Goal: Information Seeking & Learning: Learn about a topic

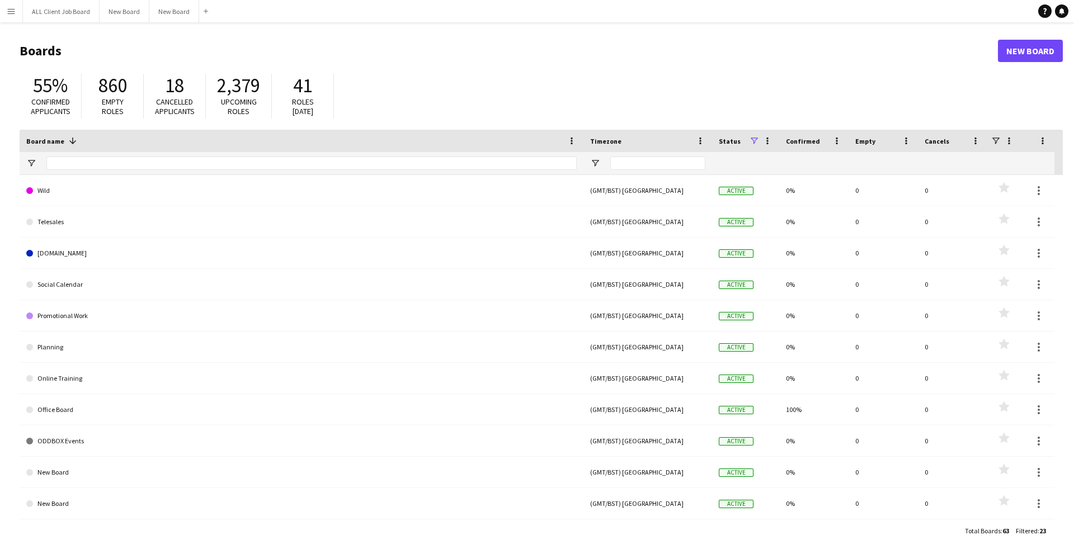
click at [11, 14] on app-icon "Menu" at bounding box center [11, 11] width 9 height 9
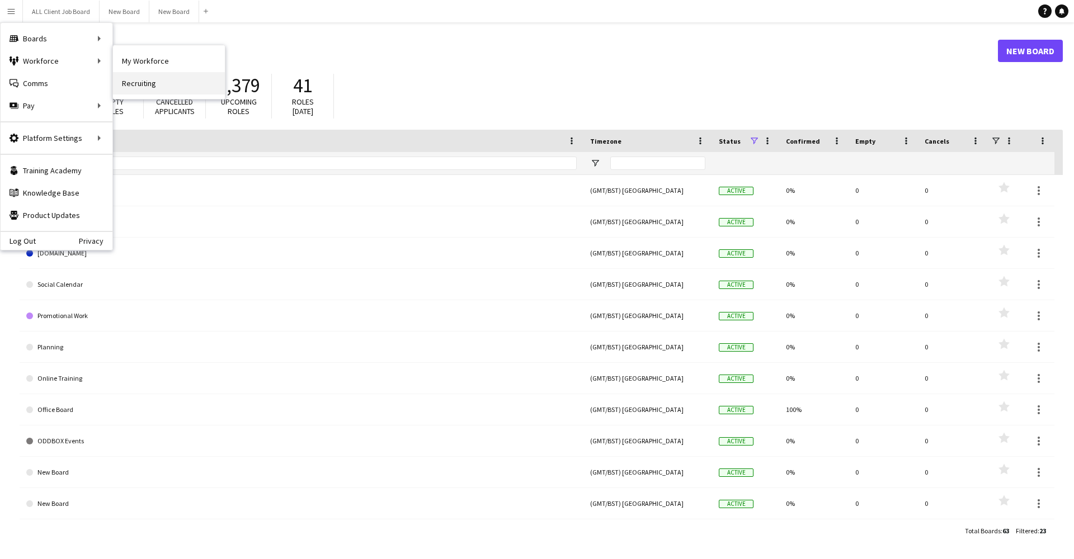
click at [145, 77] on link "Recruiting" at bounding box center [169, 83] width 112 height 22
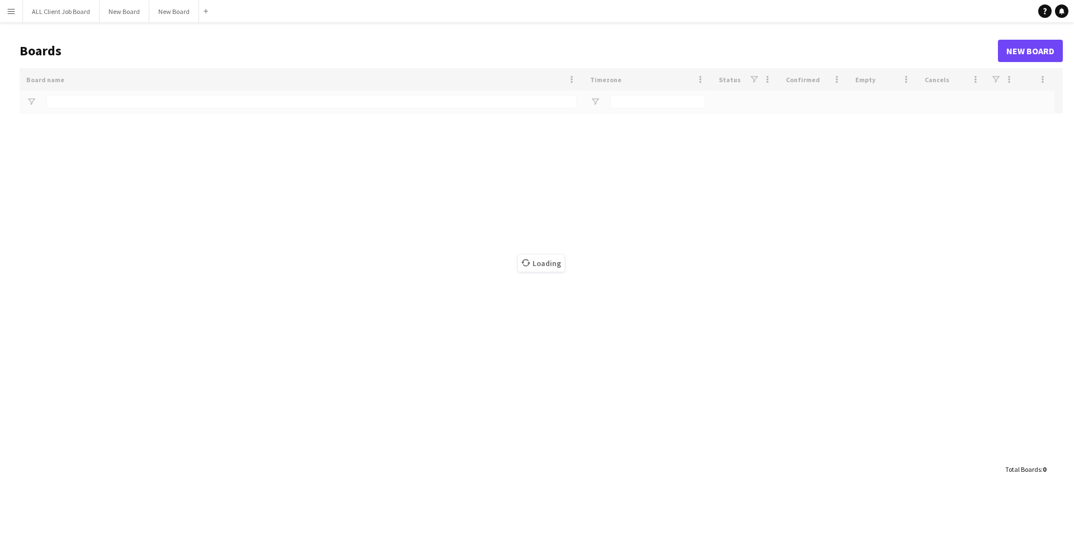
click at [14, 29] on main "Boards New Board Drag here to set row groups Drag here to set column labels Boa…" at bounding box center [537, 259] width 1074 height 475
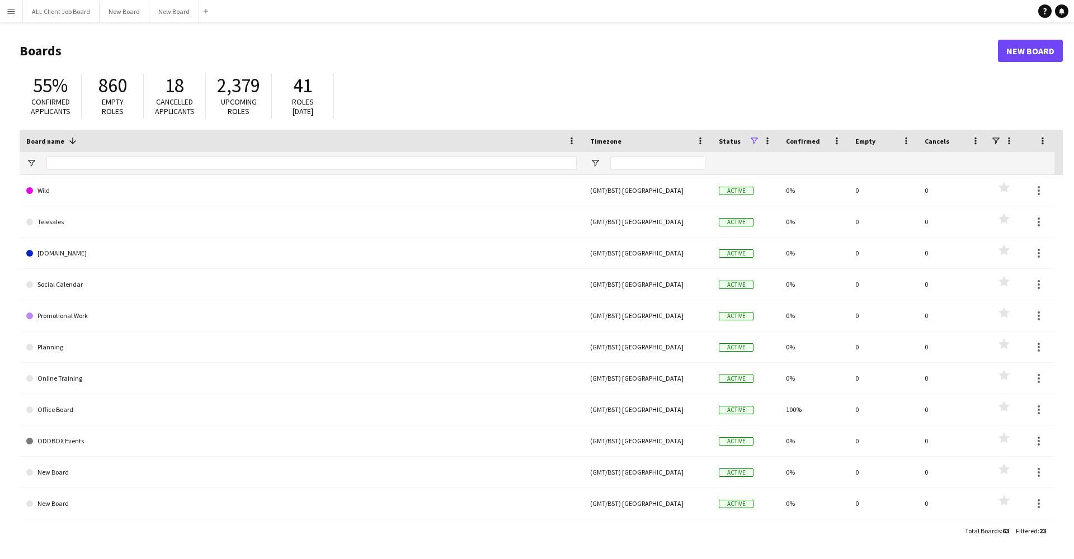
click at [14, 20] on button "Menu" at bounding box center [11, 11] width 22 height 22
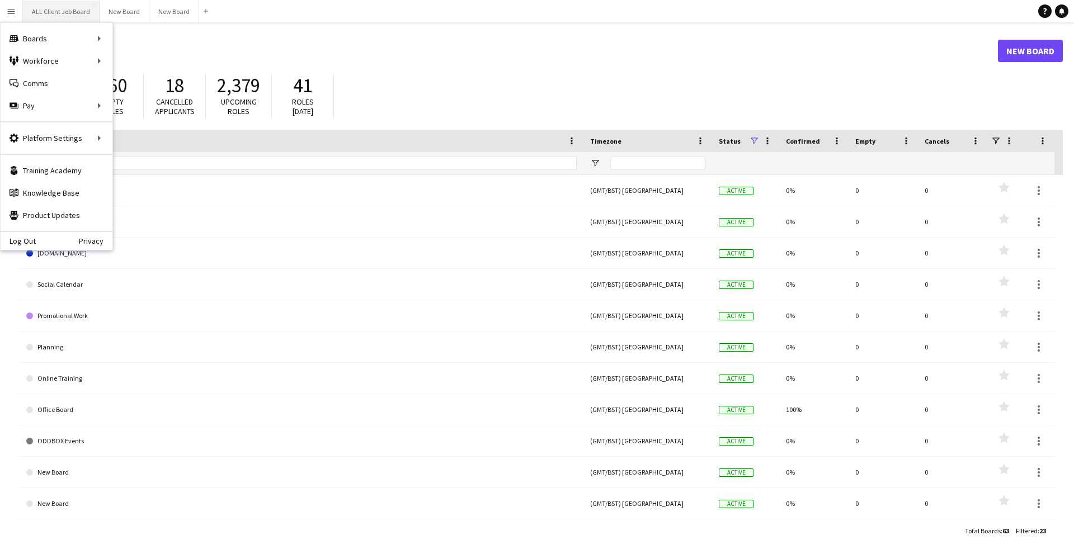
click at [77, 7] on button "ALL Client Job Board Close" at bounding box center [61, 12] width 77 height 22
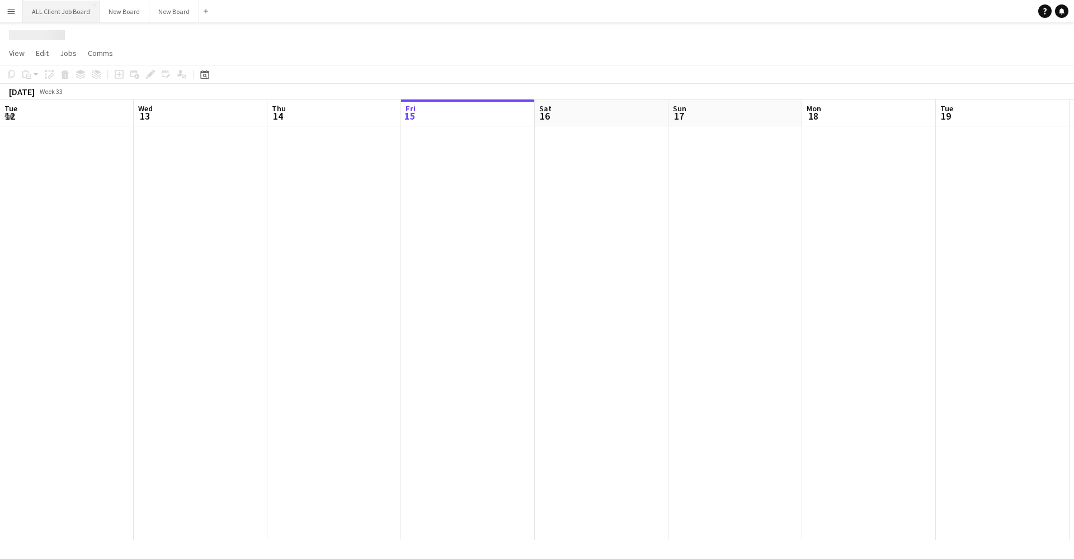
scroll to position [0, 267]
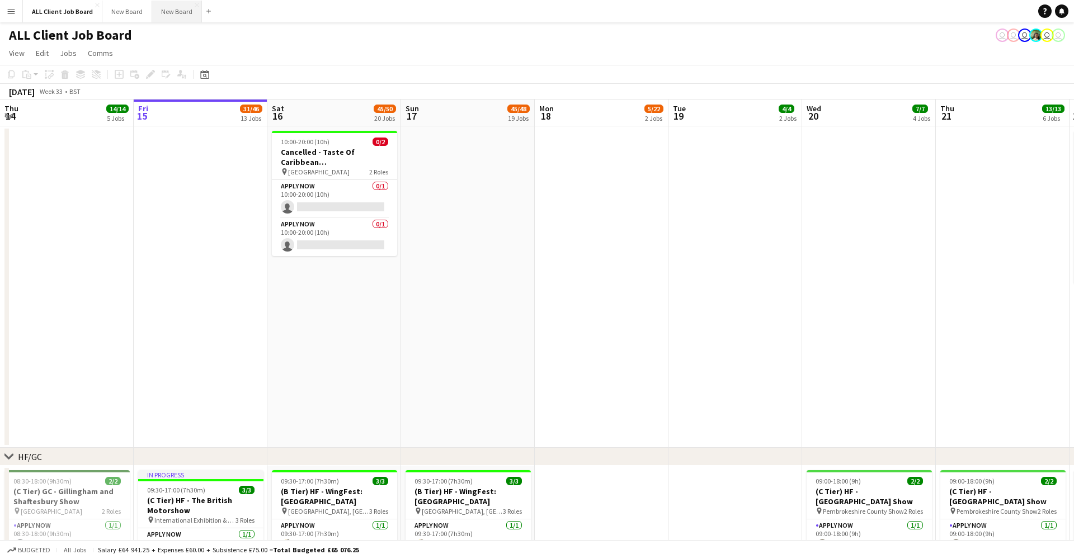
click at [174, 6] on button "New Board Close" at bounding box center [177, 12] width 50 height 22
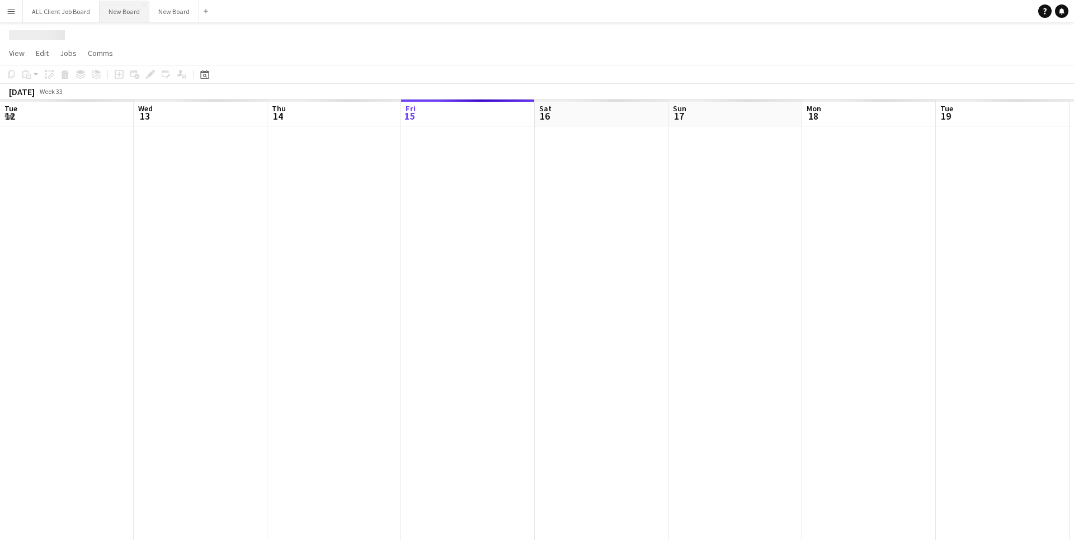
scroll to position [0, 267]
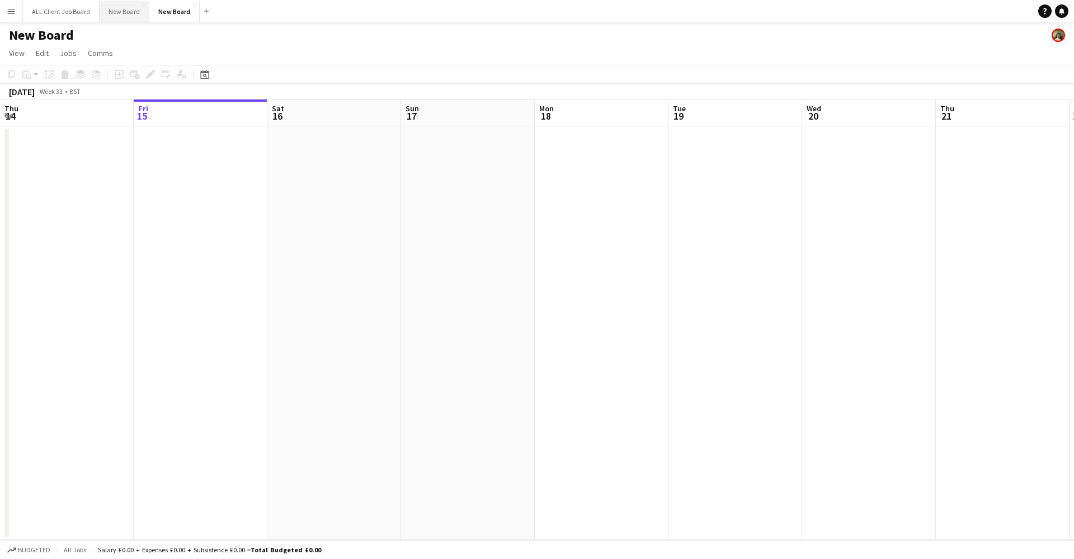
click at [121, 11] on button "New Board Close" at bounding box center [125, 12] width 50 height 22
click at [169, 17] on button "New Board Close" at bounding box center [175, 12] width 50 height 22
click at [12, 8] on app-icon "Menu" at bounding box center [11, 11] width 9 height 9
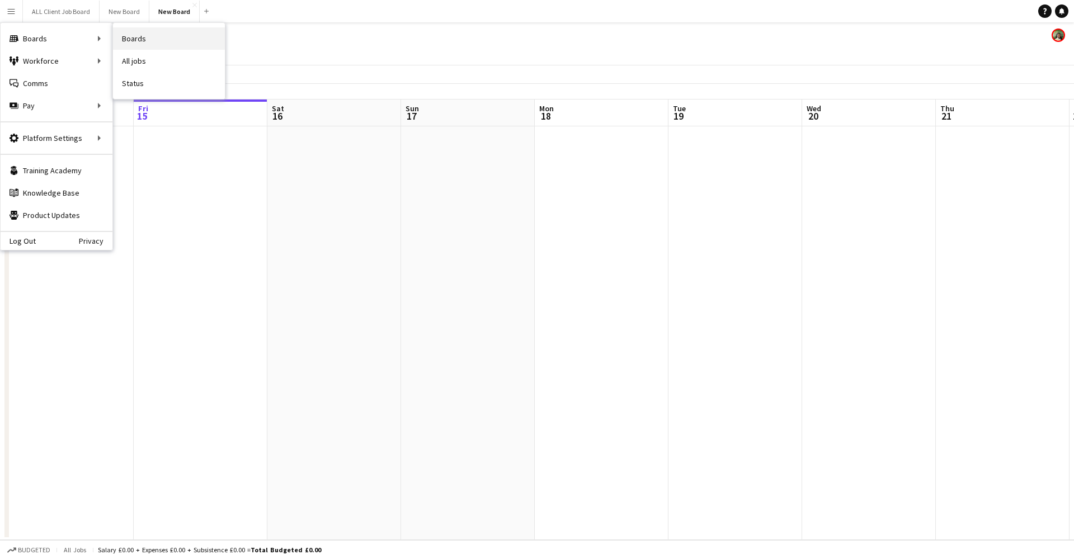
click at [134, 41] on link "Boards" at bounding box center [169, 38] width 112 height 22
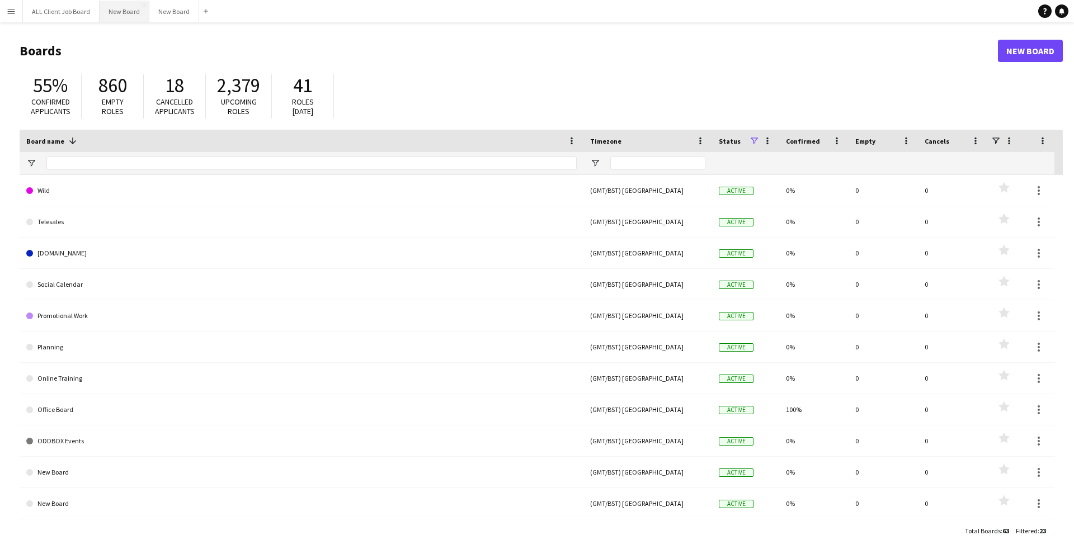
click at [131, 20] on button "New Board Close" at bounding box center [125, 12] width 50 height 22
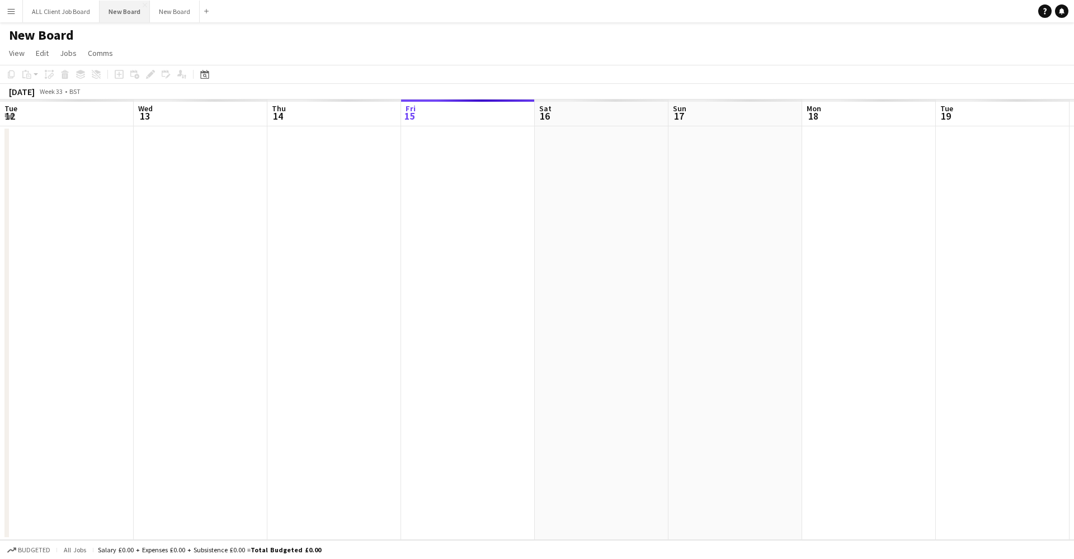
scroll to position [0, 267]
click at [172, 19] on button "New Board Close" at bounding box center [175, 12] width 50 height 22
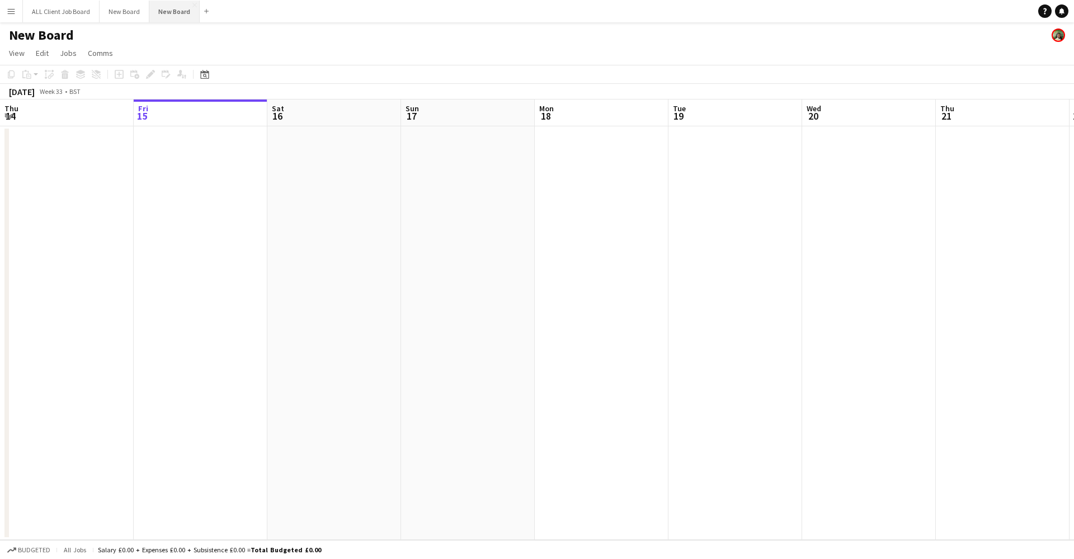
click at [172, 19] on button "New Board Close" at bounding box center [174, 12] width 50 height 22
click at [152, 16] on button "New Board Close" at bounding box center [174, 12] width 50 height 22
click at [34, 7] on button "ALL Client Job Board Close" at bounding box center [61, 12] width 77 height 22
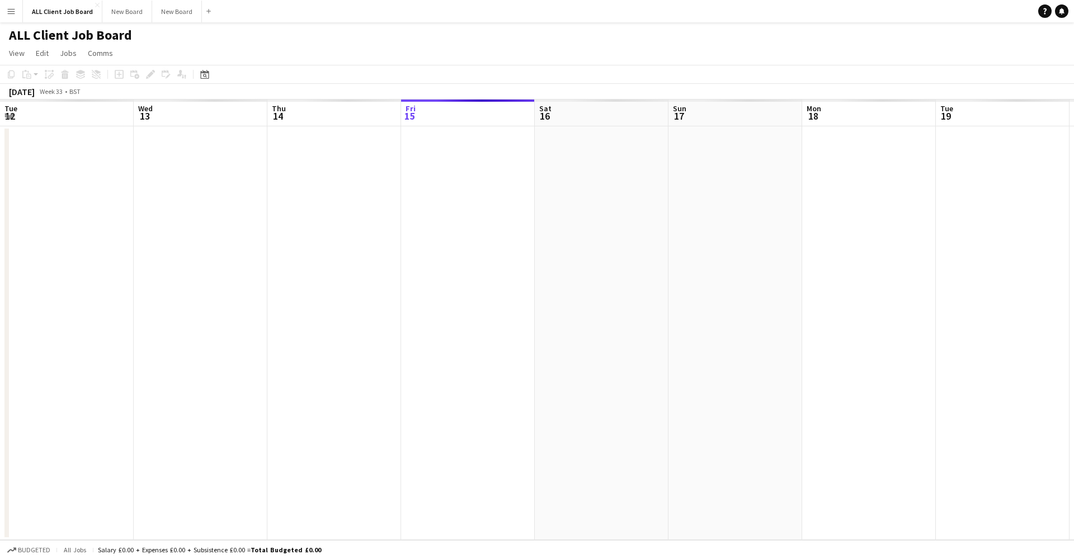
scroll to position [0, 267]
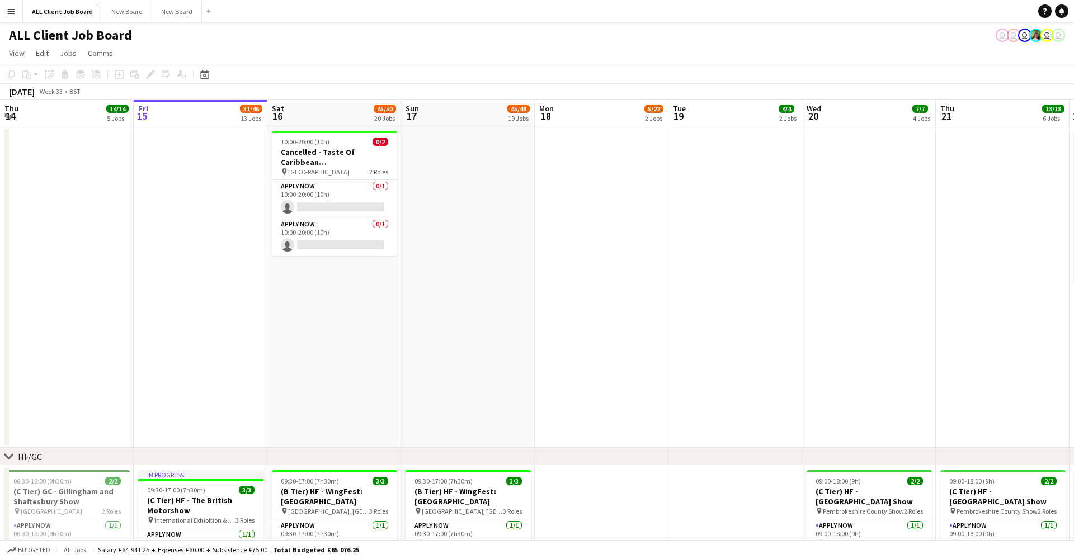
click at [5, 11] on button "Menu" at bounding box center [11, 11] width 22 height 22
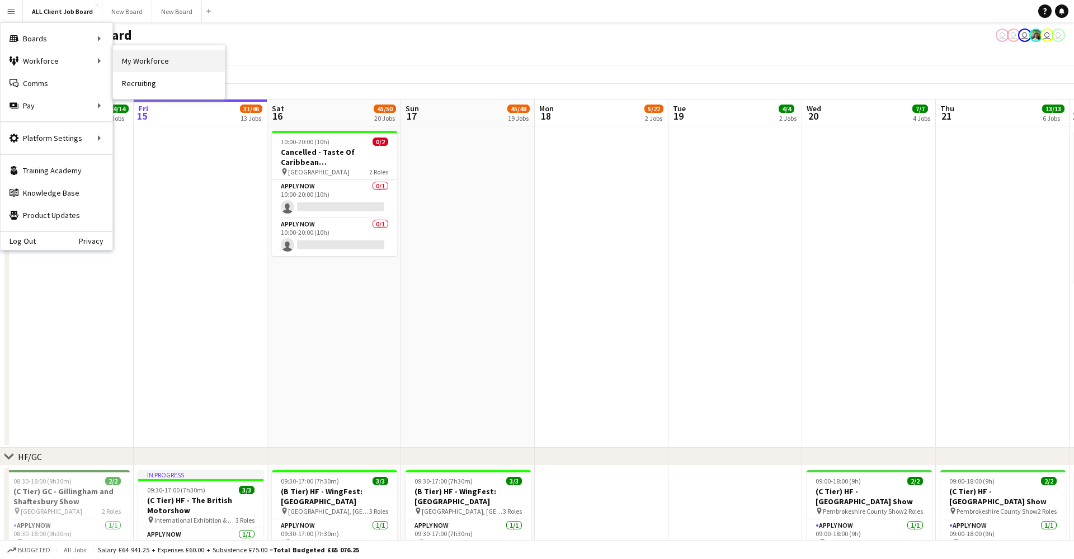
click at [153, 61] on link "My Workforce" at bounding box center [169, 61] width 112 height 22
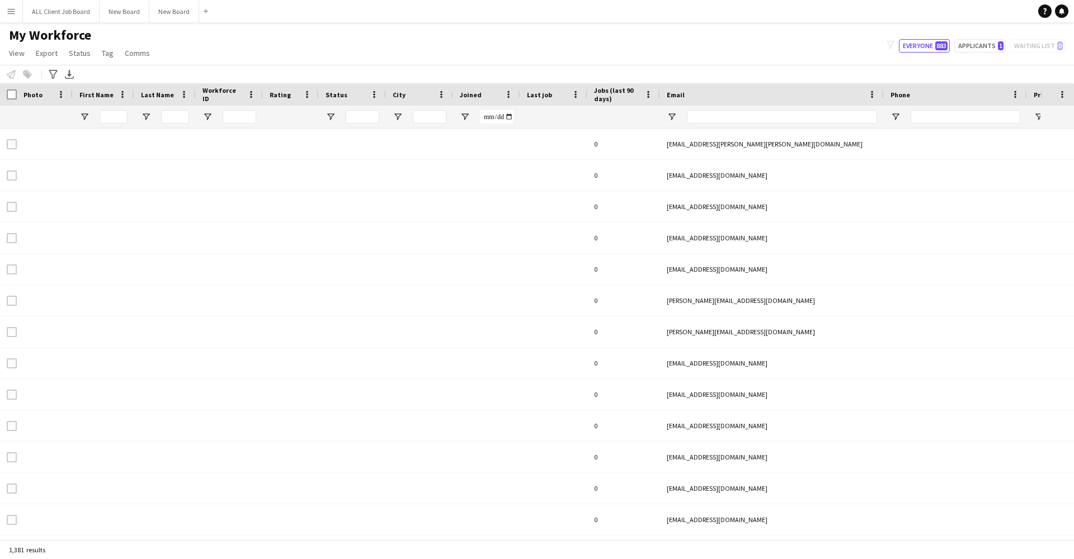
type input "****"
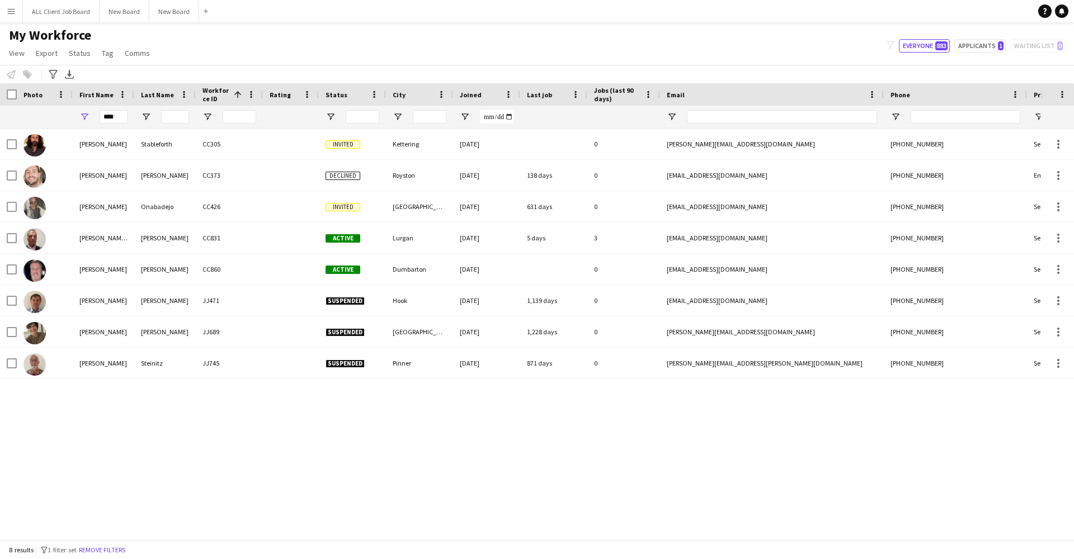
click at [15, 13] on app-icon "Menu" at bounding box center [11, 11] width 9 height 9
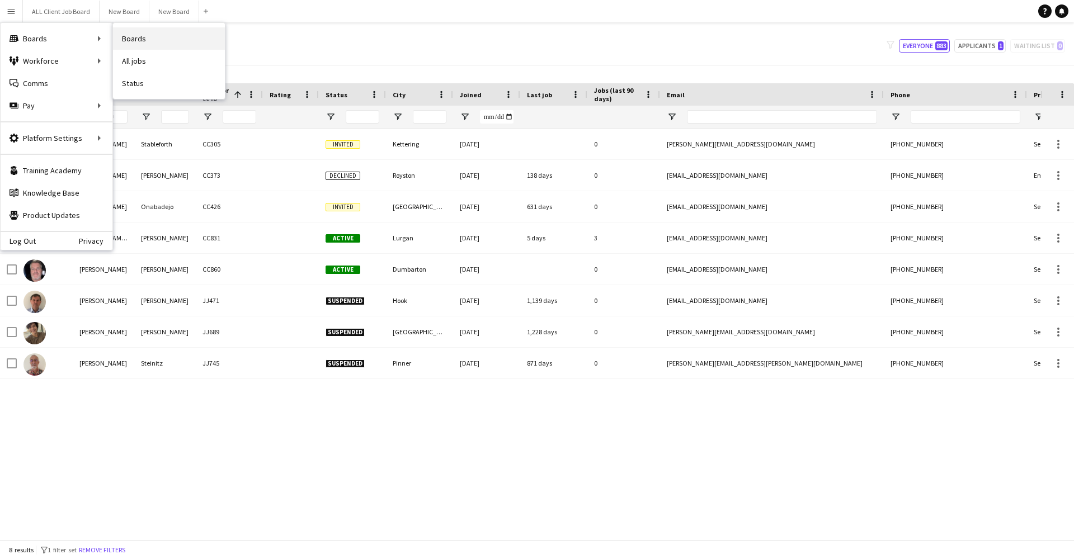
click at [136, 43] on link "Boards" at bounding box center [169, 38] width 112 height 22
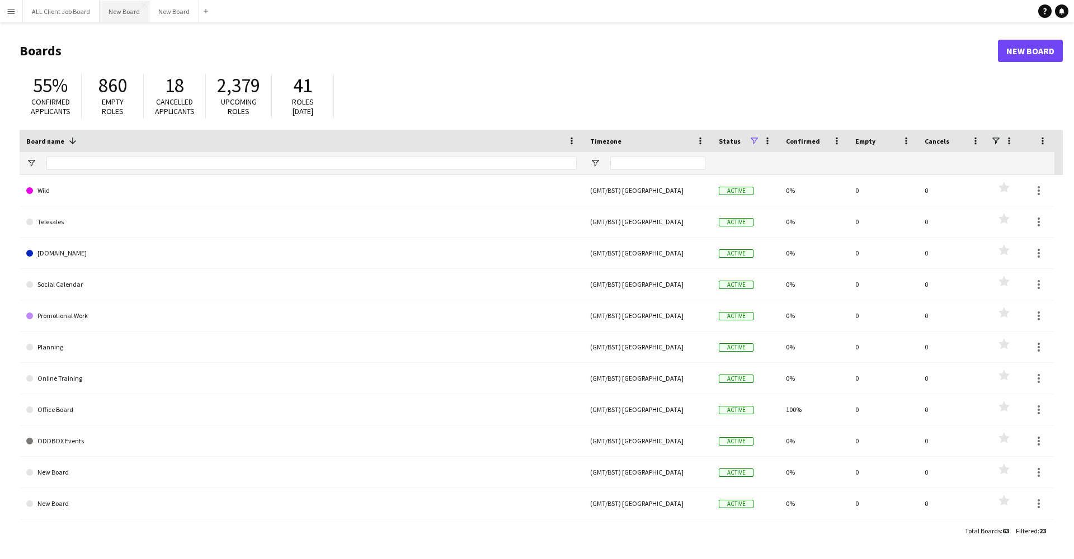
click at [130, 20] on button "New Board Close" at bounding box center [125, 12] width 50 height 22
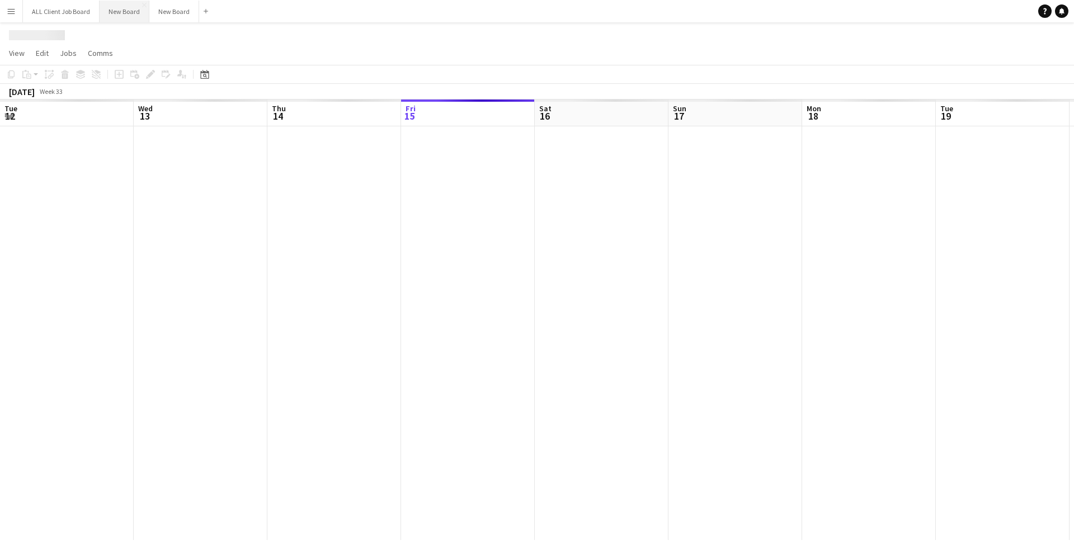
scroll to position [0, 267]
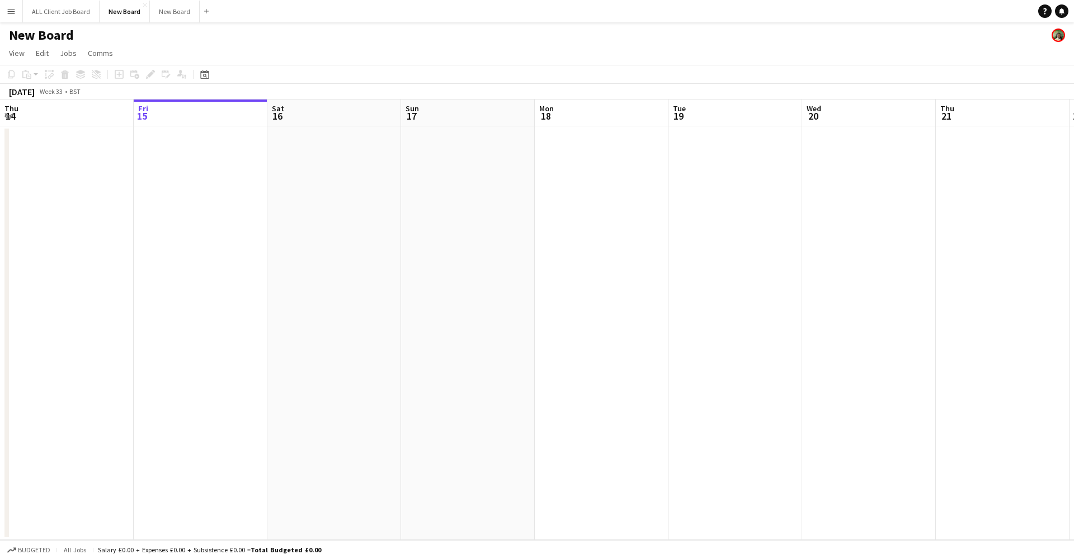
click at [1063, 34] on app-user-avatar at bounding box center [1057, 35] width 13 height 13
click at [1055, 34] on app-user-avatar at bounding box center [1057, 35] width 13 height 13
click at [180, 17] on button "New Board Close" at bounding box center [175, 12] width 50 height 22
click at [101, 20] on button "New Board Close" at bounding box center [125, 12] width 50 height 22
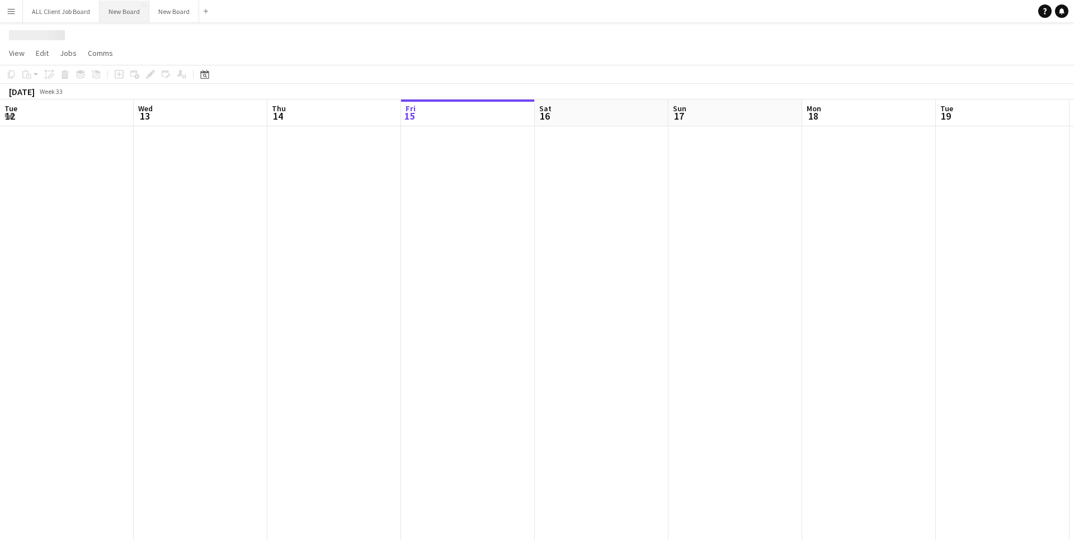
scroll to position [0, 267]
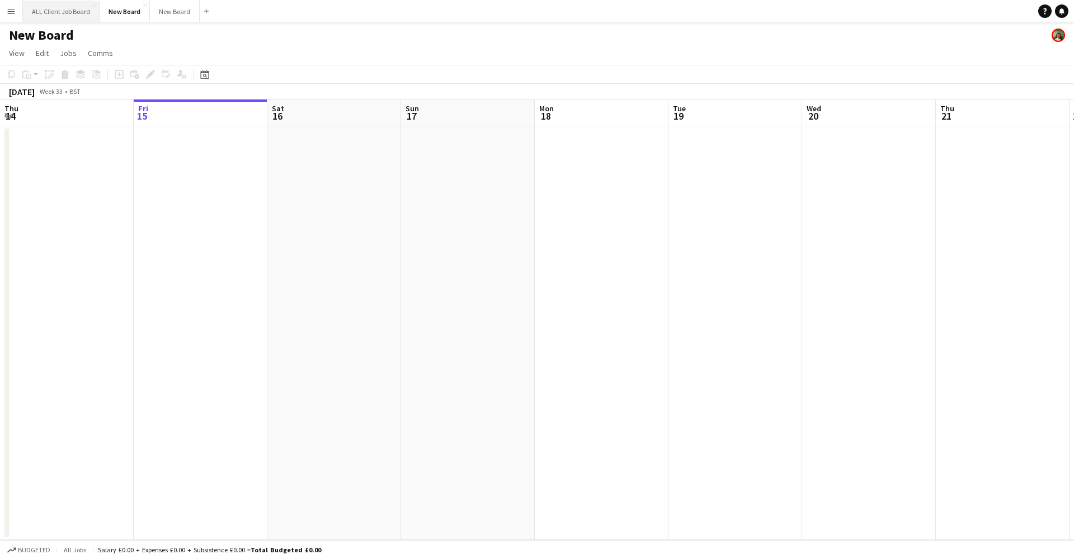
click at [60, 15] on button "ALL Client Job Board Close" at bounding box center [61, 12] width 77 height 22
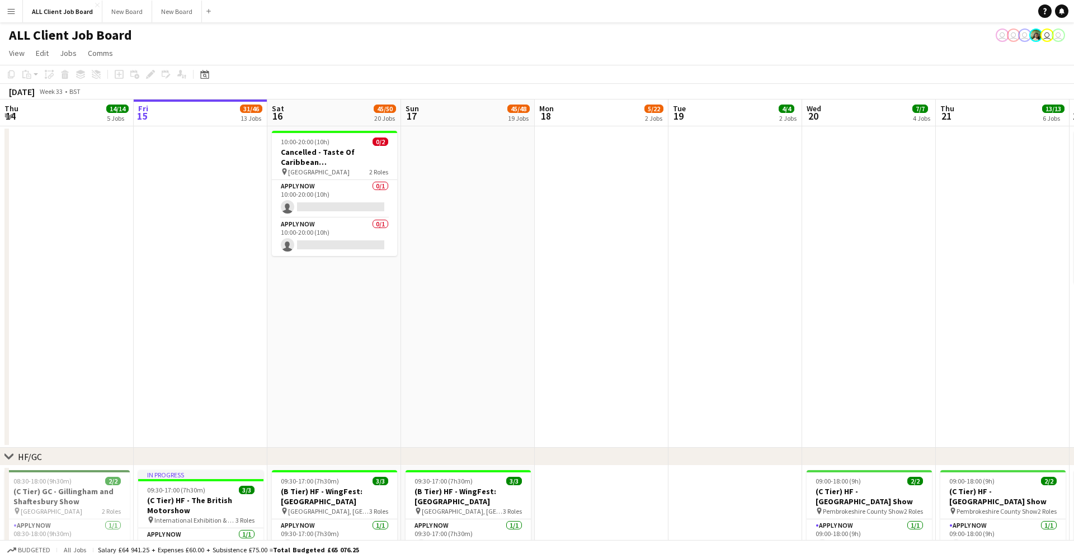
click at [6, 18] on button "Menu" at bounding box center [11, 11] width 22 height 22
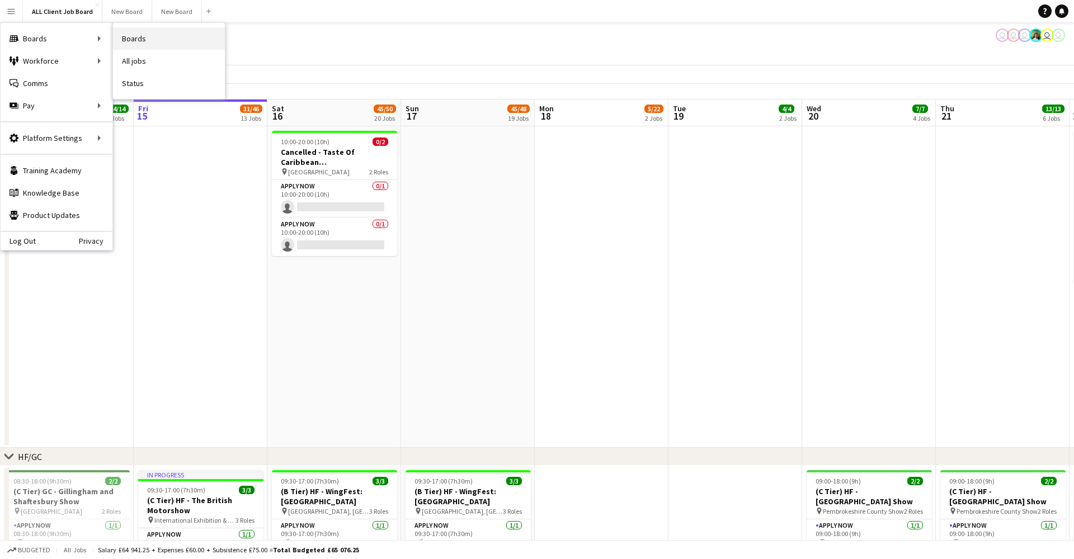
click at [153, 33] on link "Boards" at bounding box center [169, 38] width 112 height 22
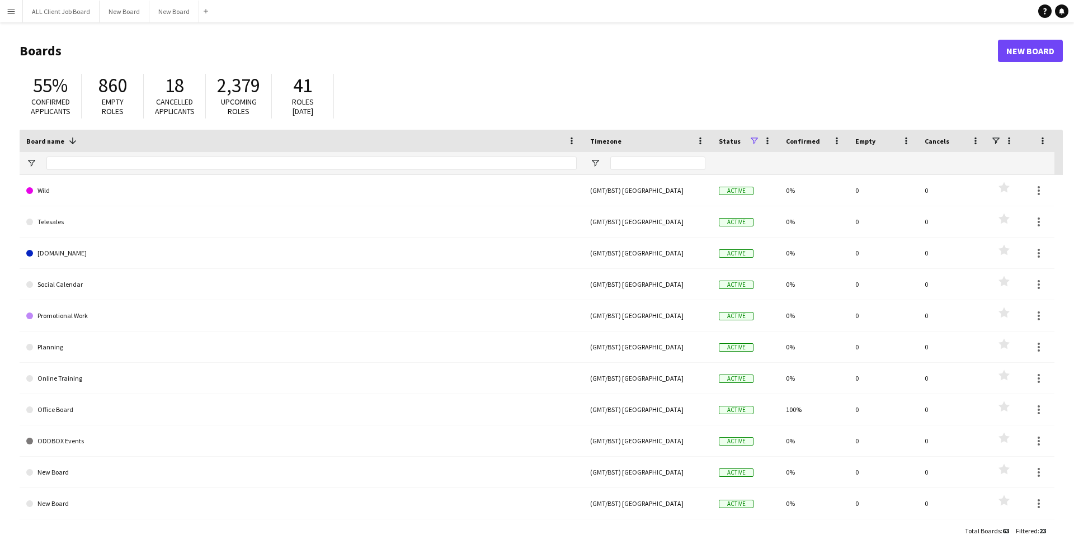
click at [11, 9] on app-icon "Menu" at bounding box center [11, 11] width 9 height 9
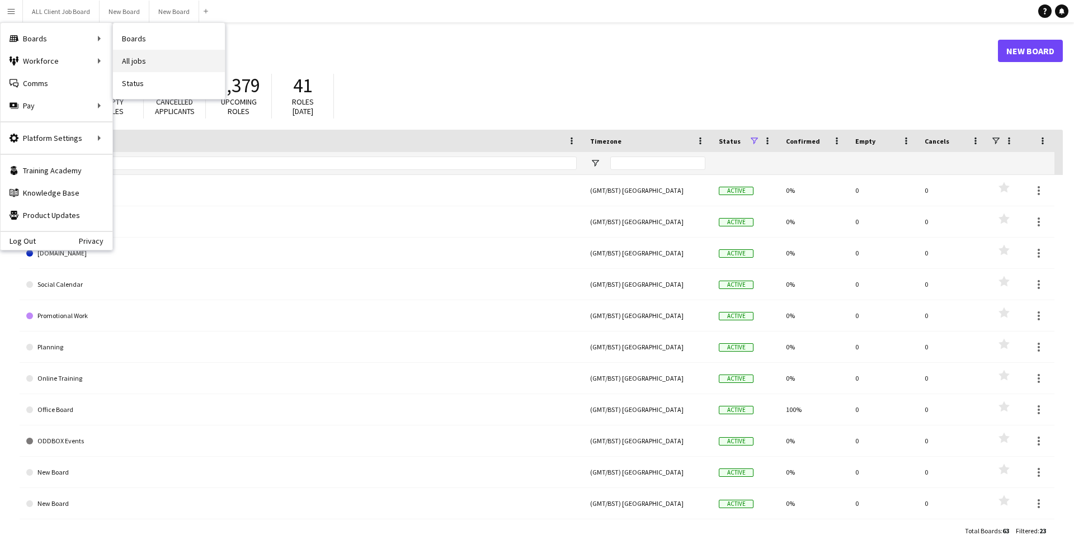
click at [143, 61] on link "All jobs" at bounding box center [169, 61] width 112 height 22
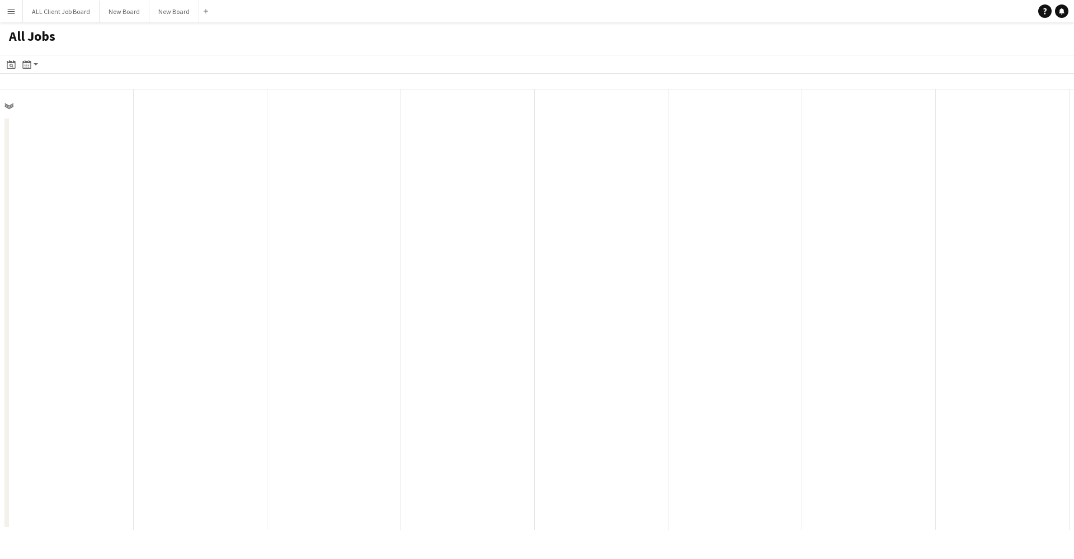
scroll to position [0, 267]
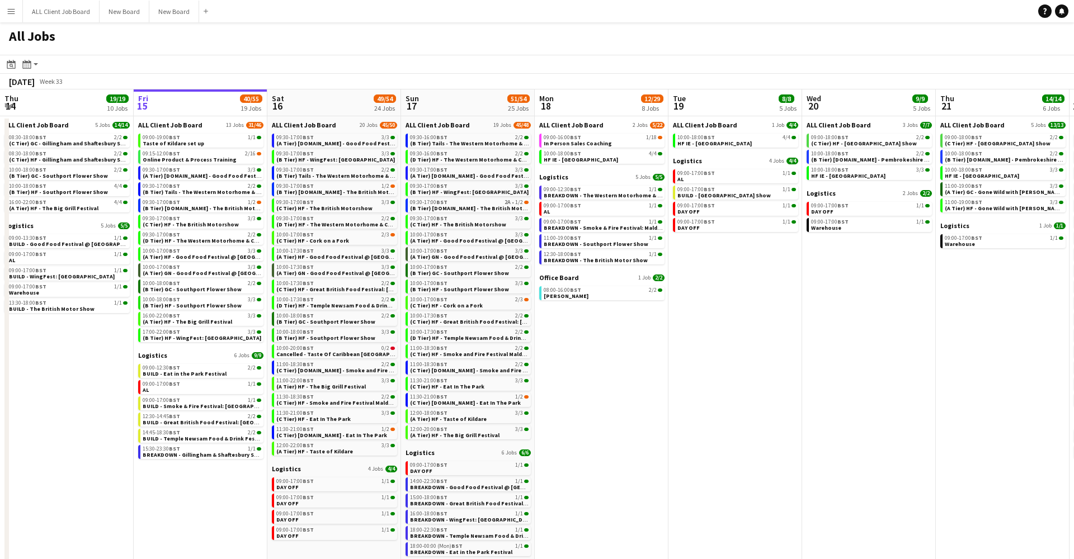
click at [14, 11] on app-icon "Menu" at bounding box center [11, 11] width 9 height 9
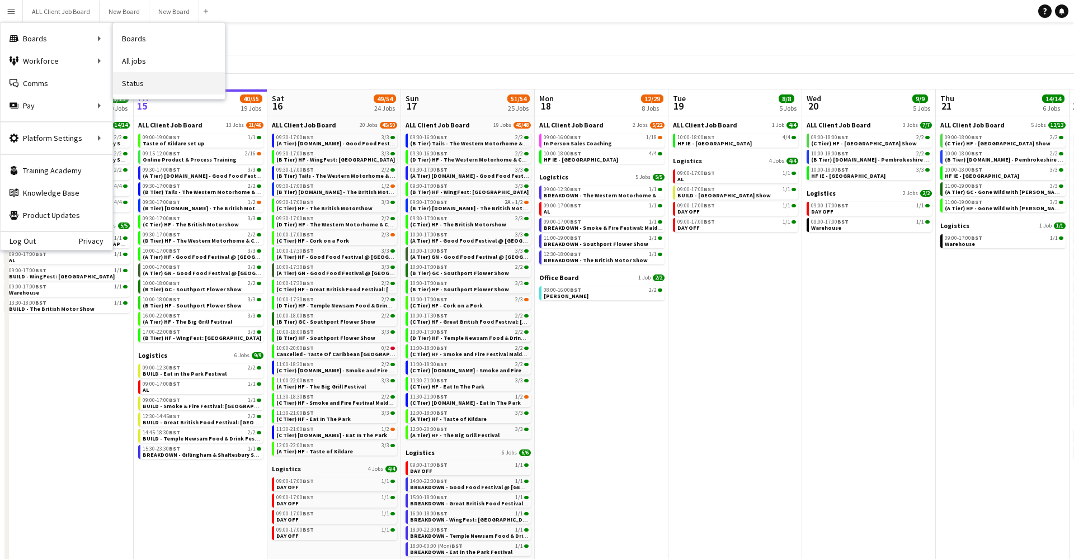
click at [150, 86] on link "Status" at bounding box center [169, 83] width 112 height 22
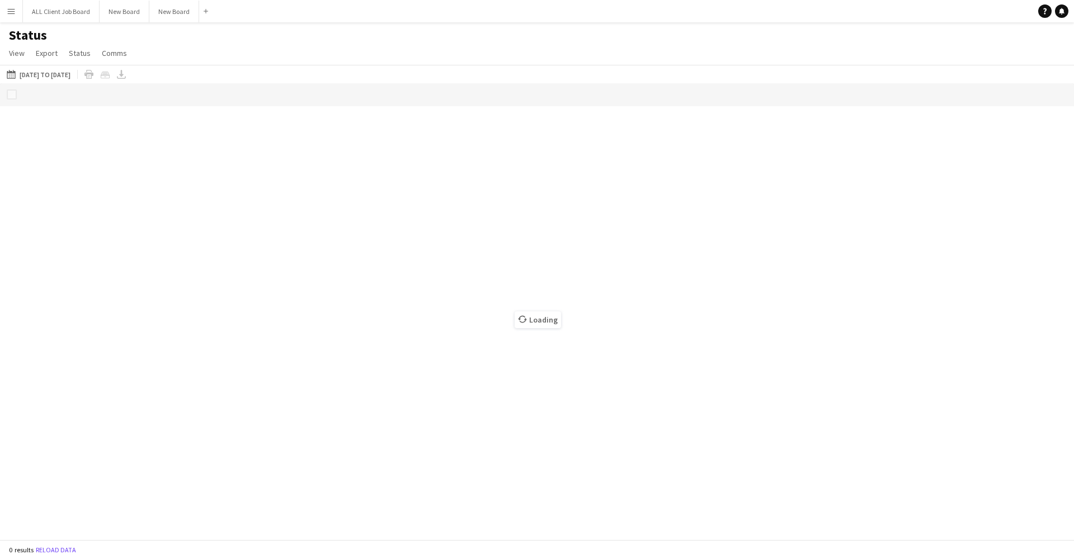
click at [7, 3] on button "Menu" at bounding box center [11, 11] width 22 height 22
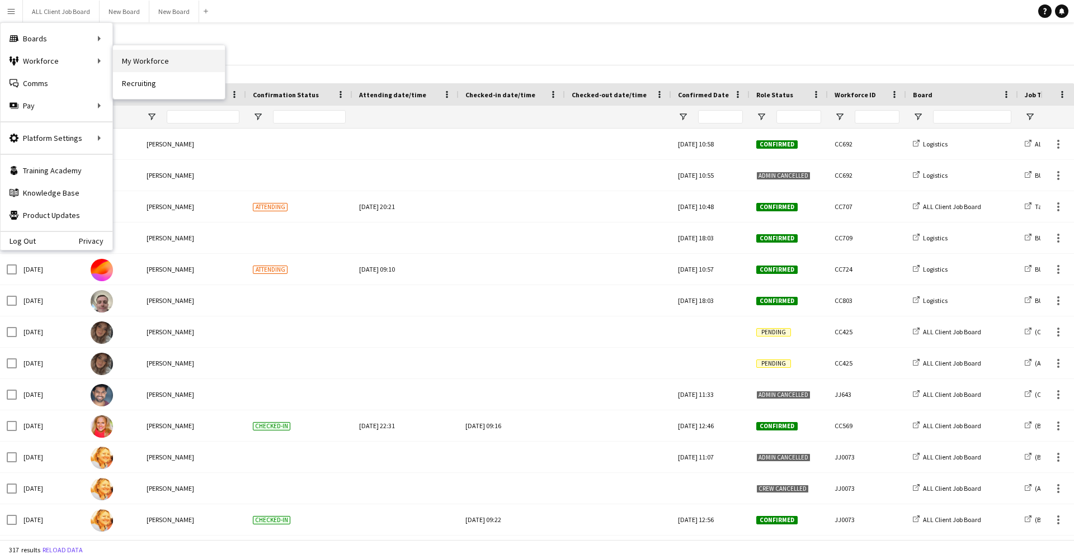
click at [145, 65] on link "My Workforce" at bounding box center [169, 61] width 112 height 22
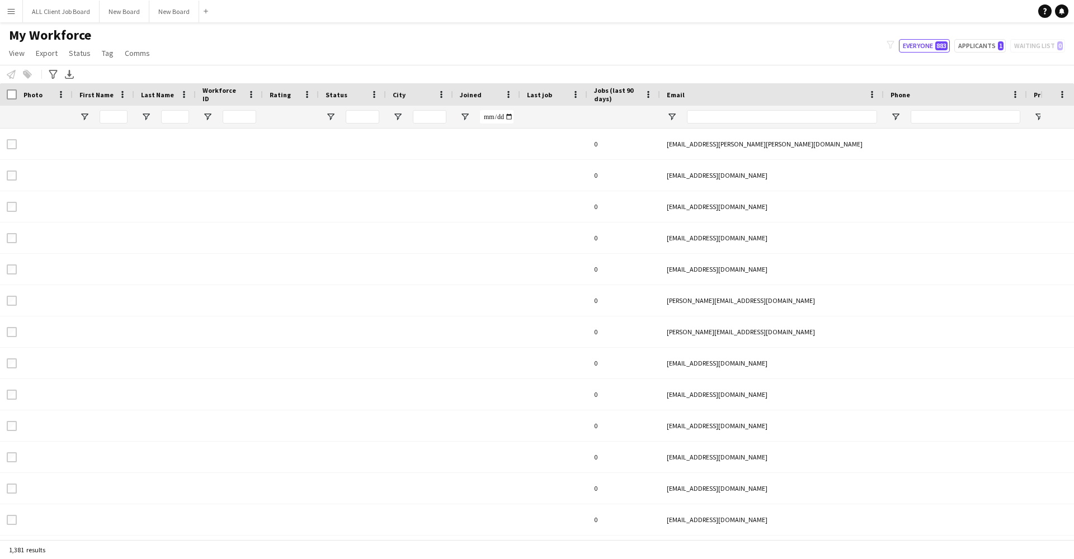
type input "****"
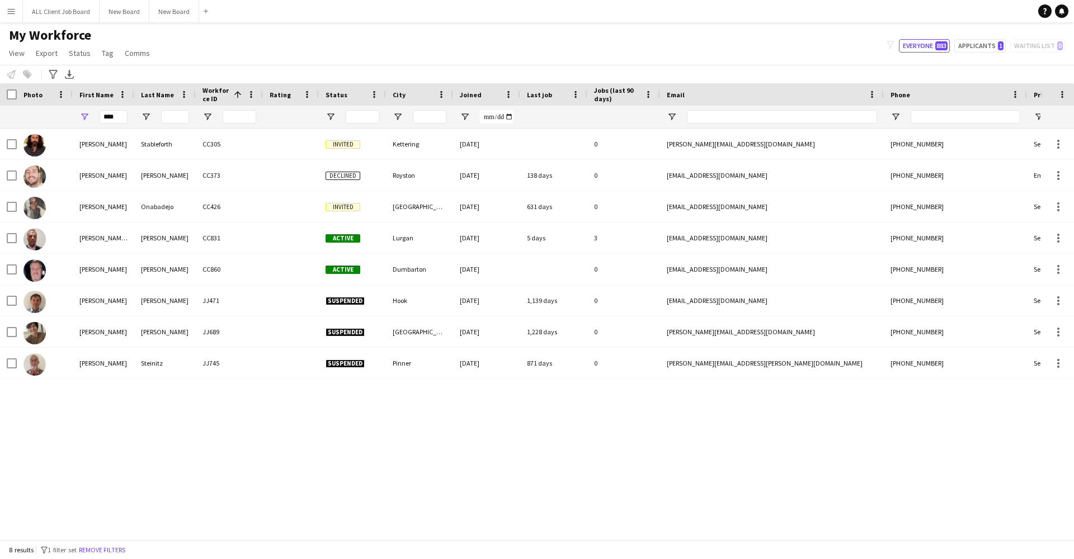
click at [13, 15] on app-icon "Menu" at bounding box center [11, 11] width 9 height 9
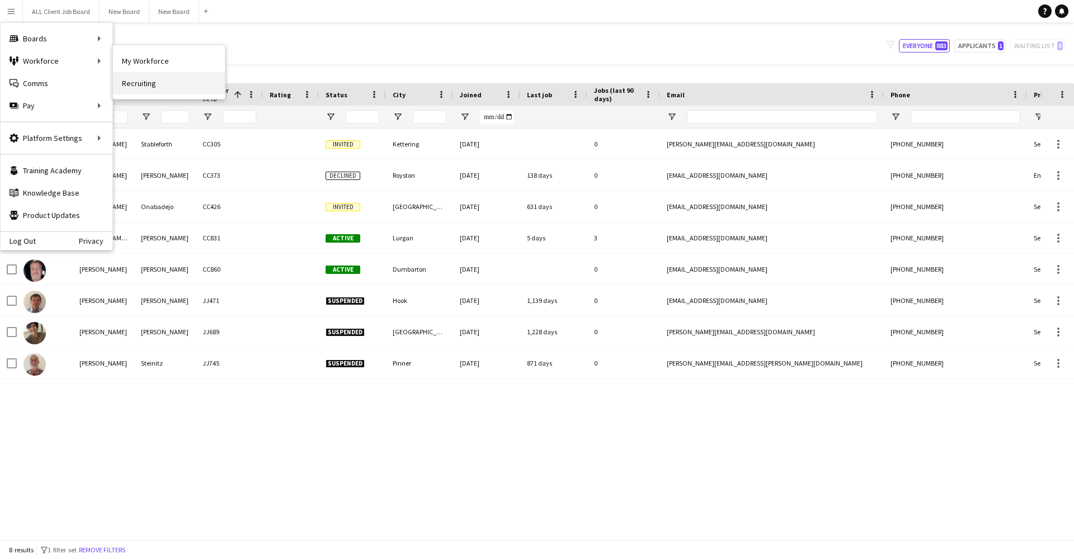
click at [147, 76] on link "Recruiting" at bounding box center [169, 83] width 112 height 22
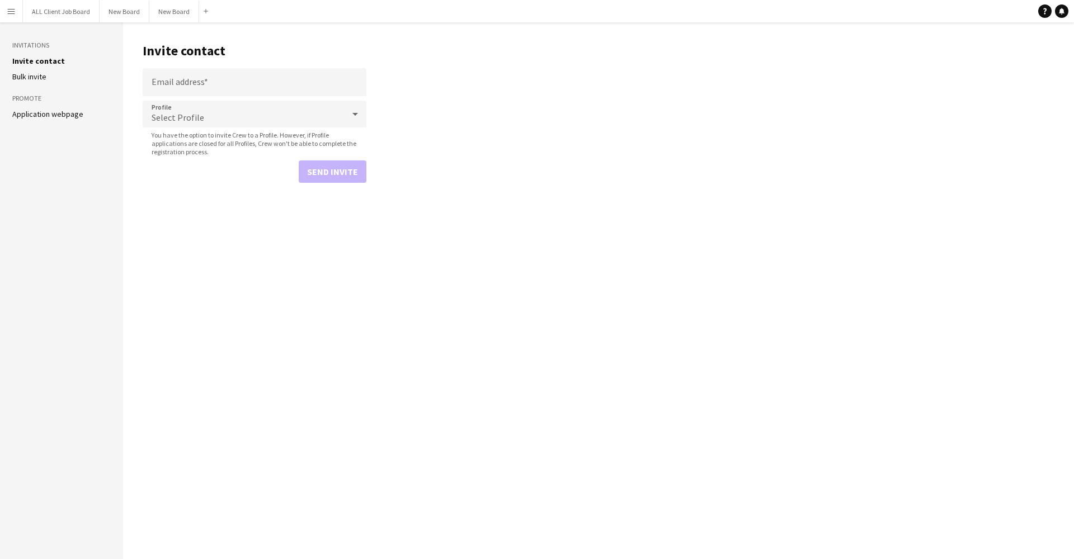
click at [4, 20] on button "Menu" at bounding box center [11, 11] width 22 height 22
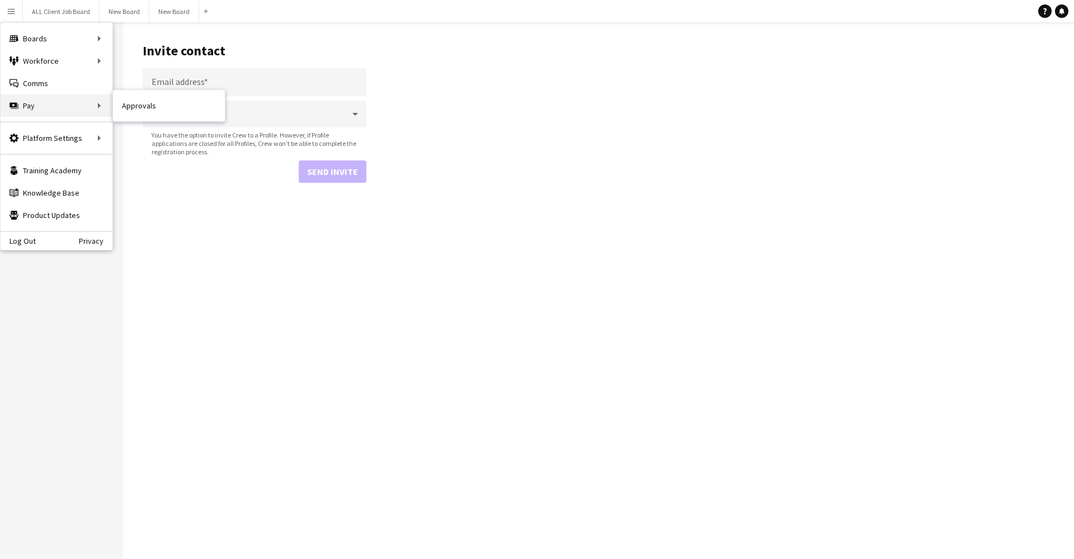
click at [78, 108] on div "Pay Pay" at bounding box center [57, 106] width 112 height 22
click at [17, 13] on button "Menu" at bounding box center [11, 11] width 22 height 22
click at [169, 34] on header "Invite contact" at bounding box center [255, 51] width 224 height 35
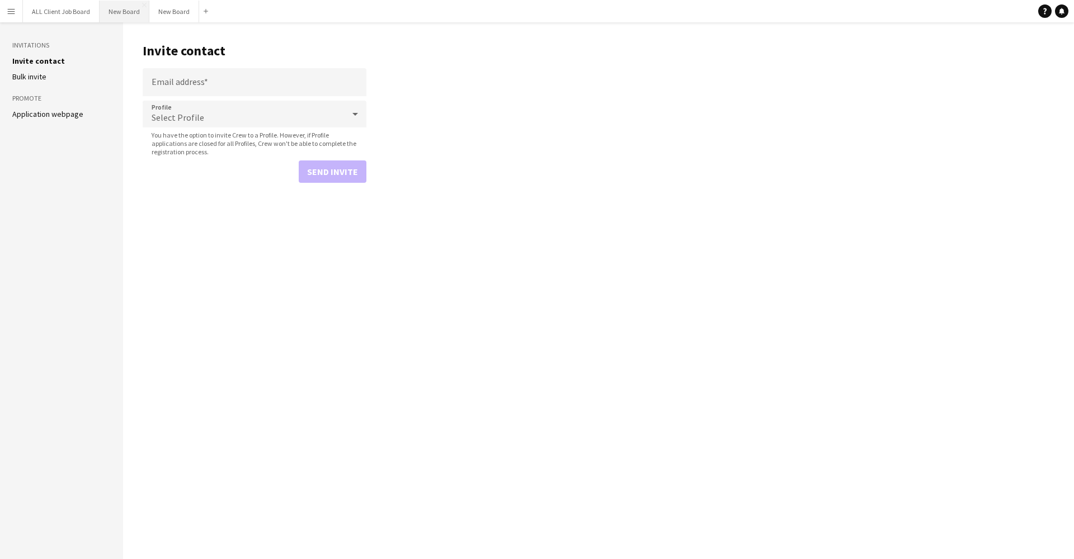
click at [128, 3] on button "New Board Close" at bounding box center [125, 12] width 50 height 22
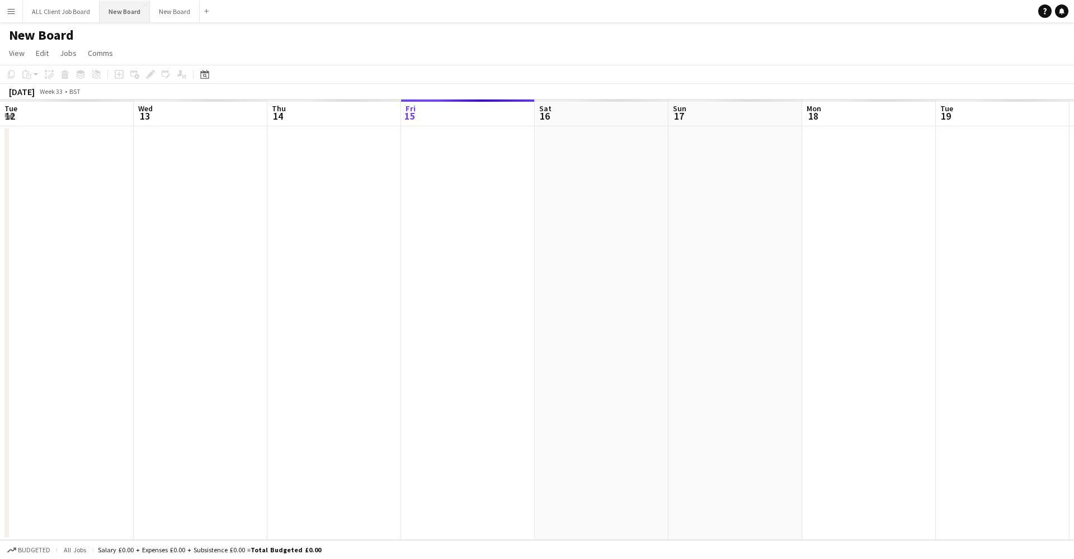
scroll to position [0, 267]
click at [205, 3] on div "Add" at bounding box center [206, 11] width 13 height 22
click at [205, 11] on app-icon "Add" at bounding box center [206, 11] width 4 height 4
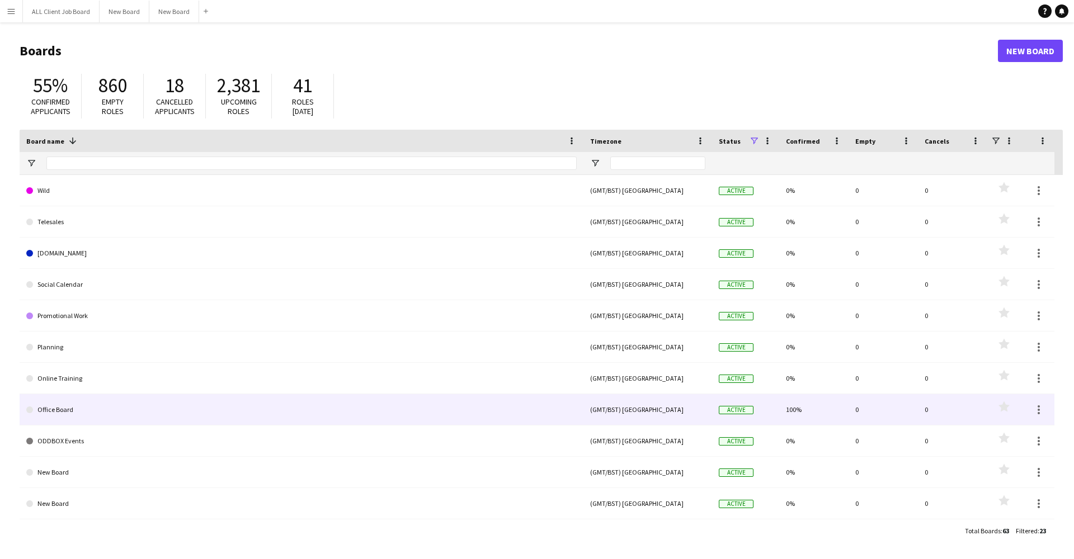
click at [73, 408] on link "Office Board" at bounding box center [301, 409] width 550 height 31
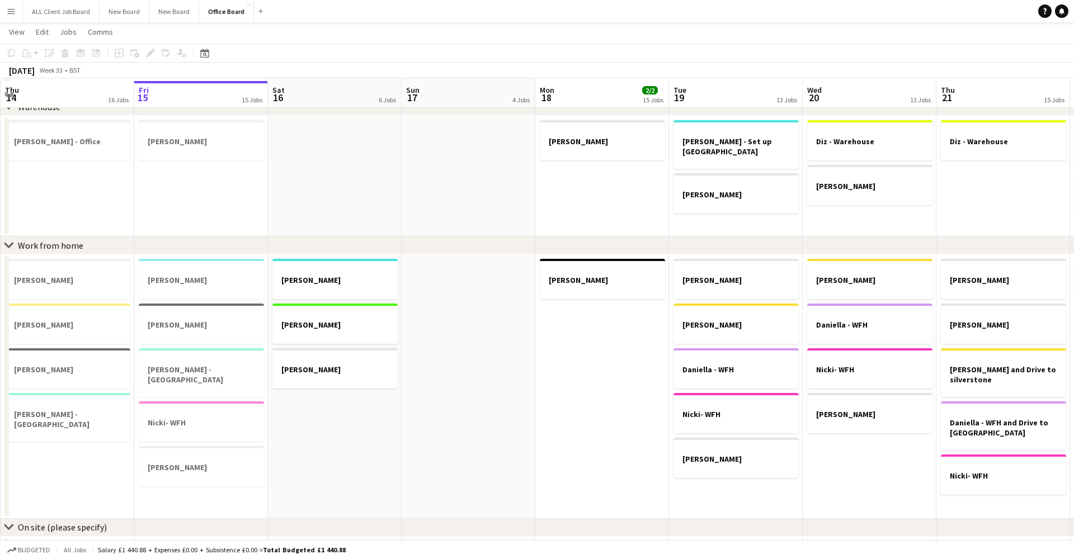
scroll to position [464, 0]
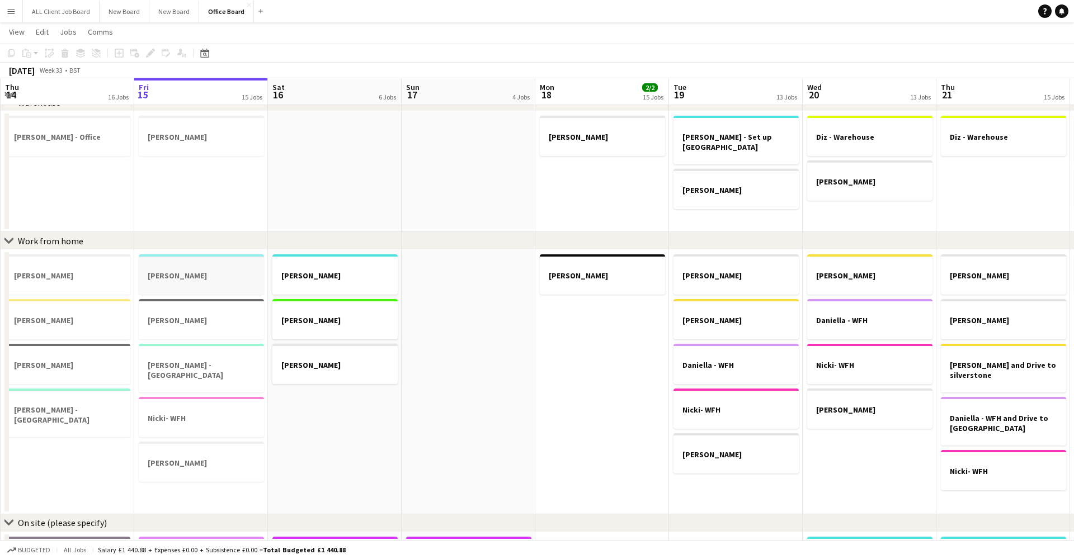
click at [176, 280] on h3 "Dan" at bounding box center [201, 276] width 125 height 10
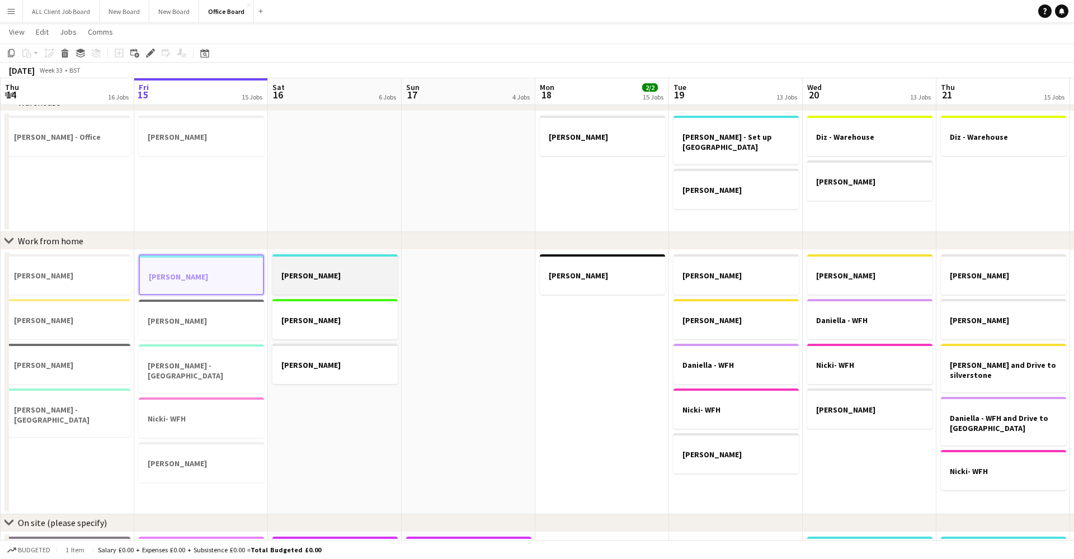
click at [311, 291] on app-job-card "Dan" at bounding box center [334, 274] width 125 height 40
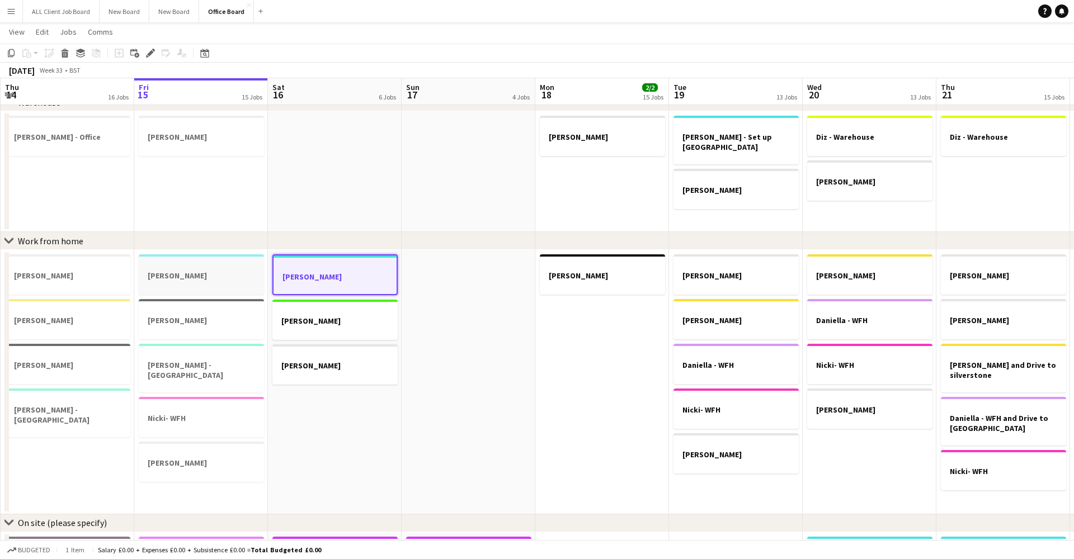
click at [201, 283] on div at bounding box center [201, 285] width 125 height 9
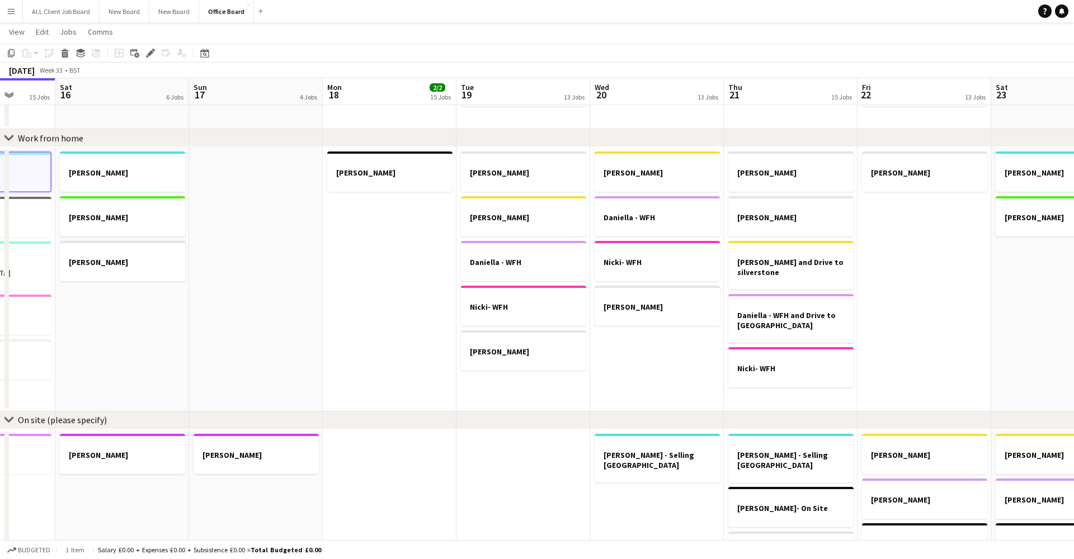
scroll to position [0, 0]
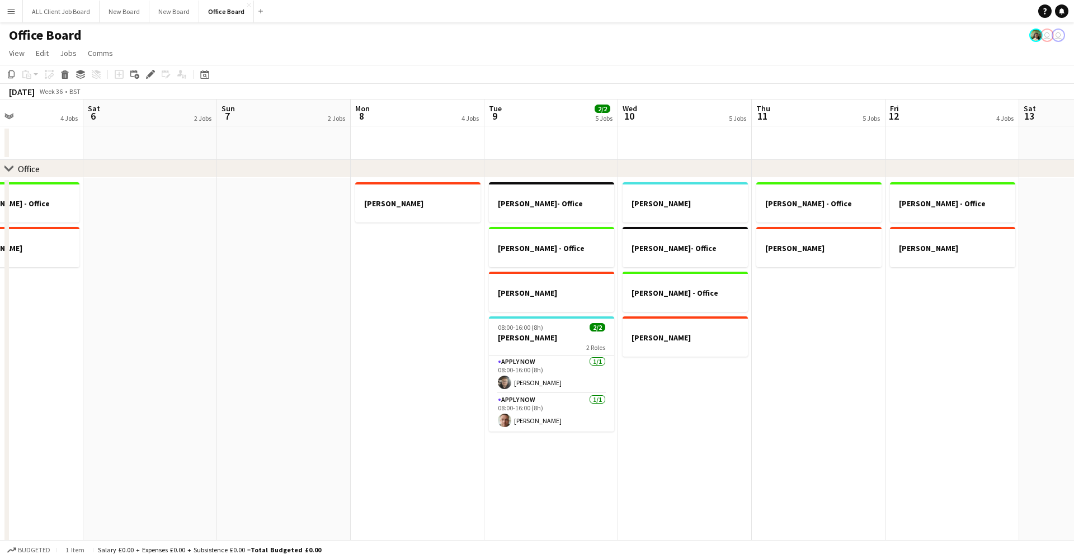
click at [17, 10] on button "Menu" at bounding box center [11, 11] width 22 height 22
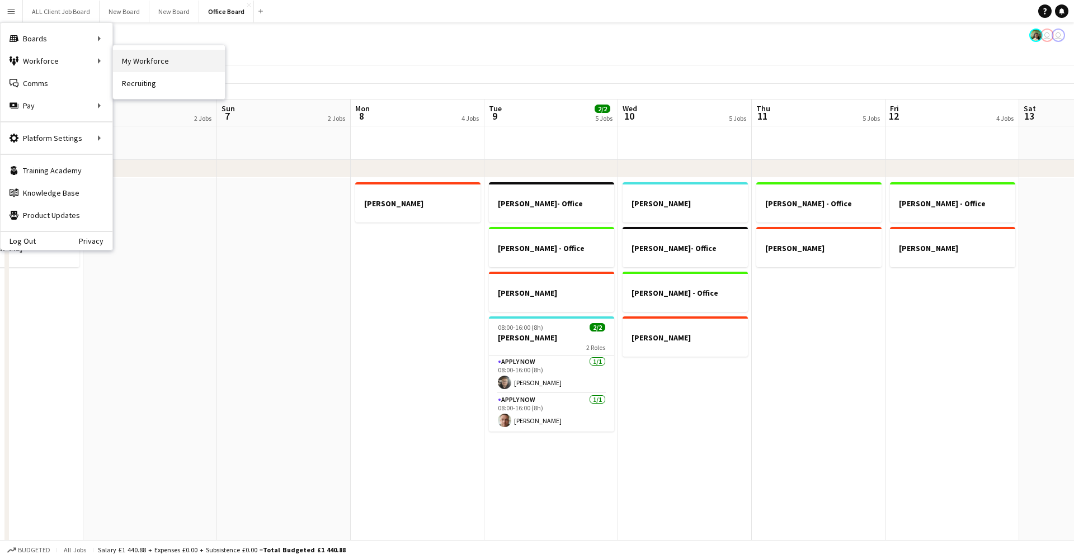
click at [144, 60] on link "My Workforce" at bounding box center [169, 61] width 112 height 22
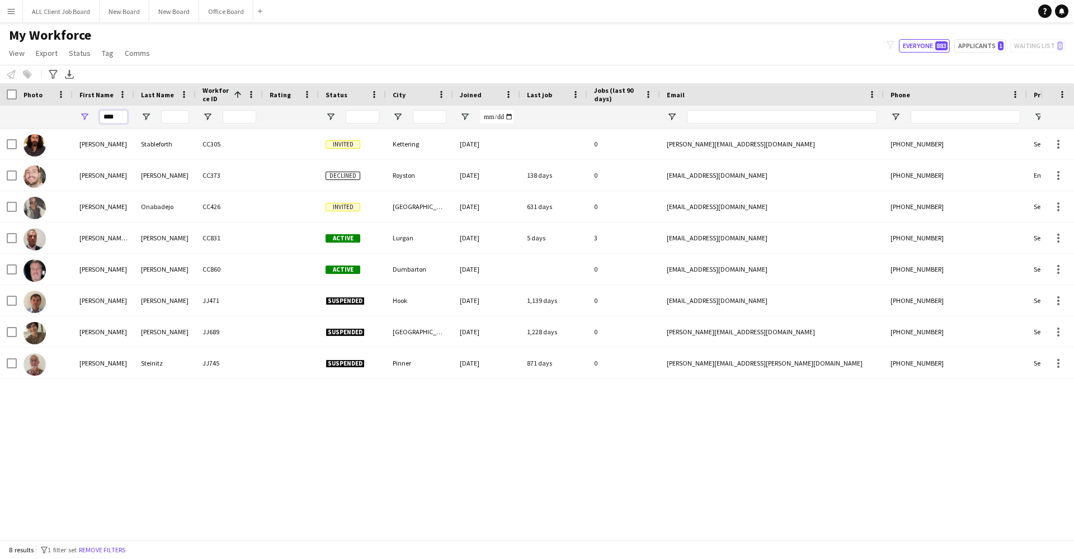
click at [118, 121] on input "****" at bounding box center [114, 116] width 28 height 13
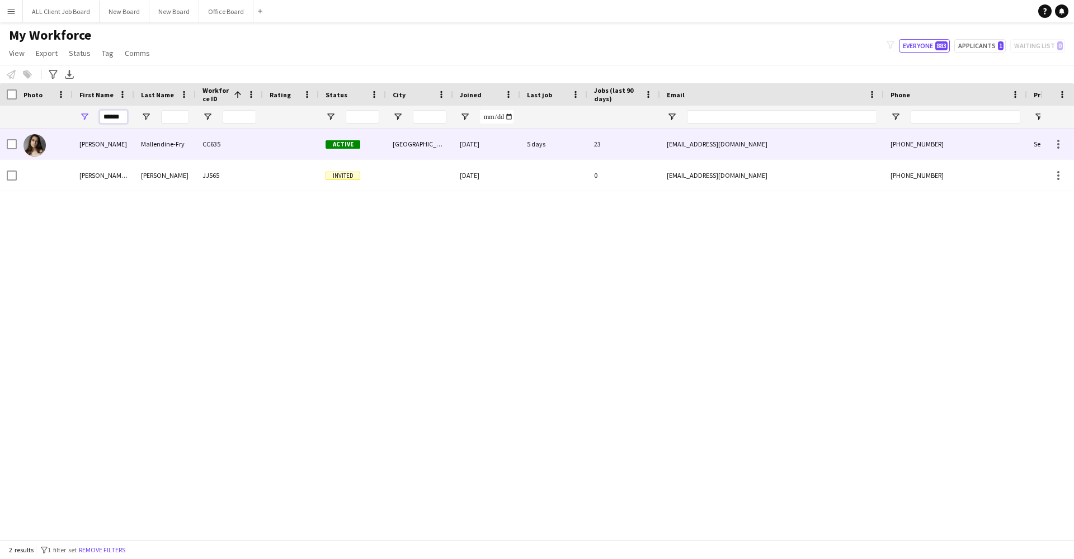
type input "******"
drag, startPoint x: 121, startPoint y: 136, endPoint x: 110, endPoint y: 145, distance: 15.1
click at [110, 145] on div "Sophia" at bounding box center [104, 144] width 62 height 31
click at [492, 150] on div "18-06-2024" at bounding box center [486, 144] width 67 height 31
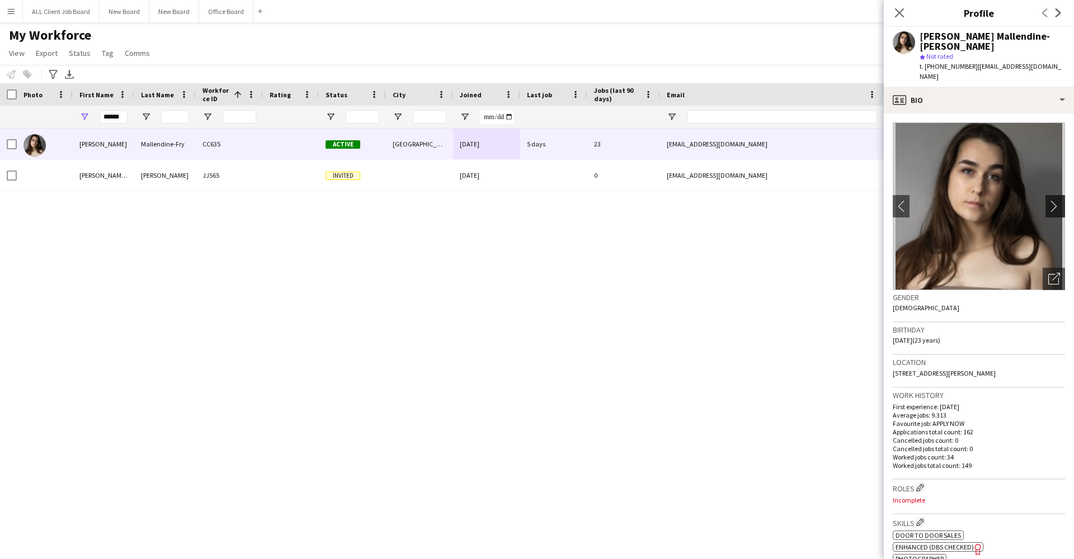
click at [1058, 200] on app-icon "chevron-right" at bounding box center [1056, 206] width 17 height 12
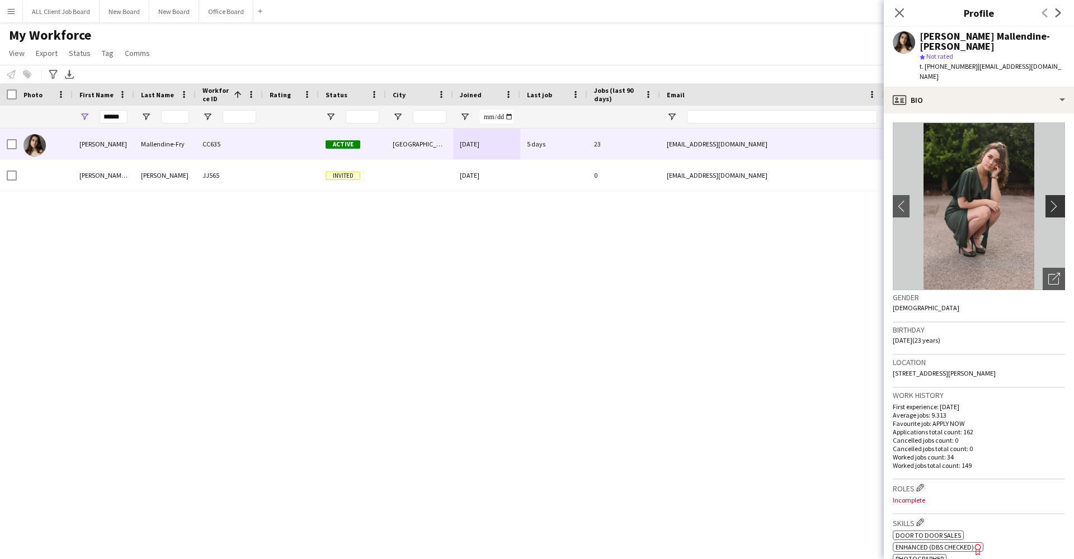
click at [1058, 200] on app-icon "chevron-right" at bounding box center [1056, 206] width 17 height 12
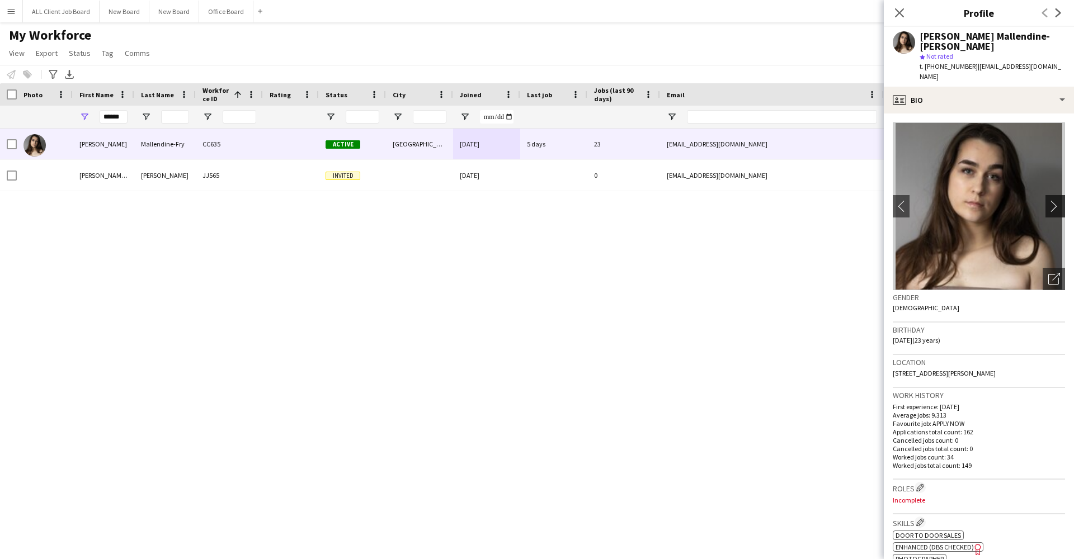
click at [1058, 200] on app-icon "chevron-right" at bounding box center [1056, 206] width 17 height 12
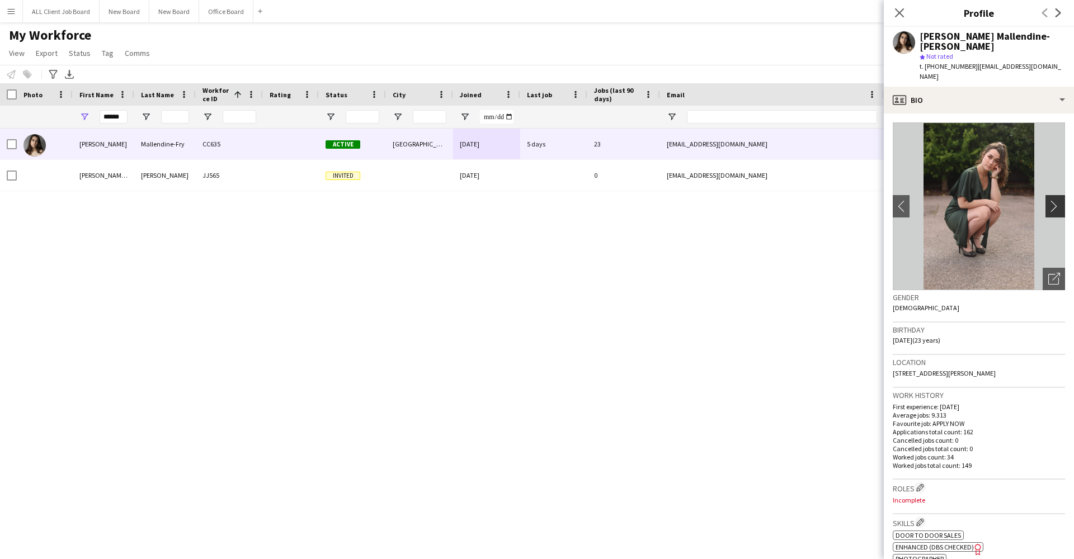
click at [1058, 200] on app-icon "chevron-right" at bounding box center [1056, 206] width 17 height 12
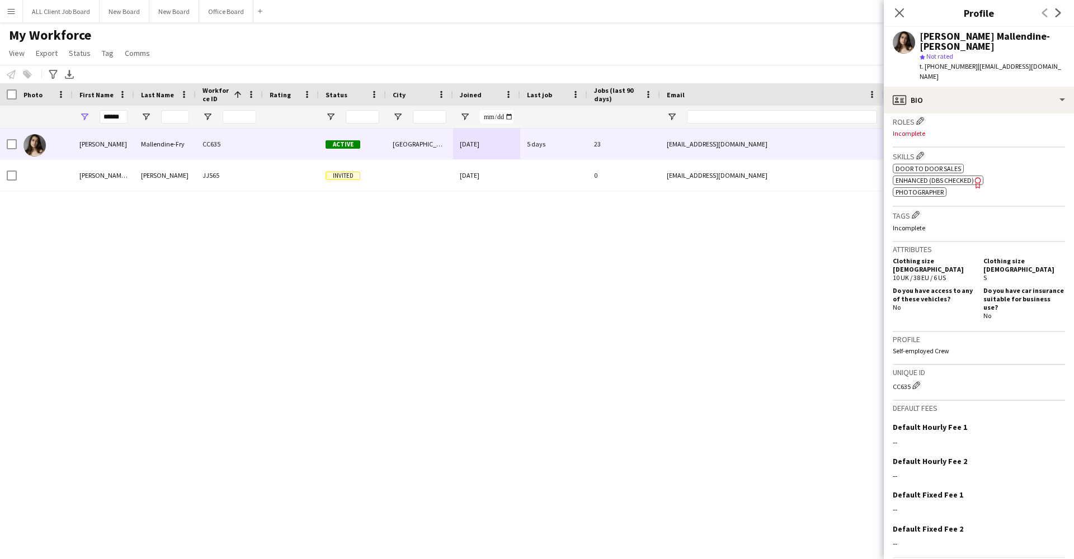
scroll to position [366, 0]
click at [1008, 87] on div "profile Bio" at bounding box center [979, 100] width 190 height 27
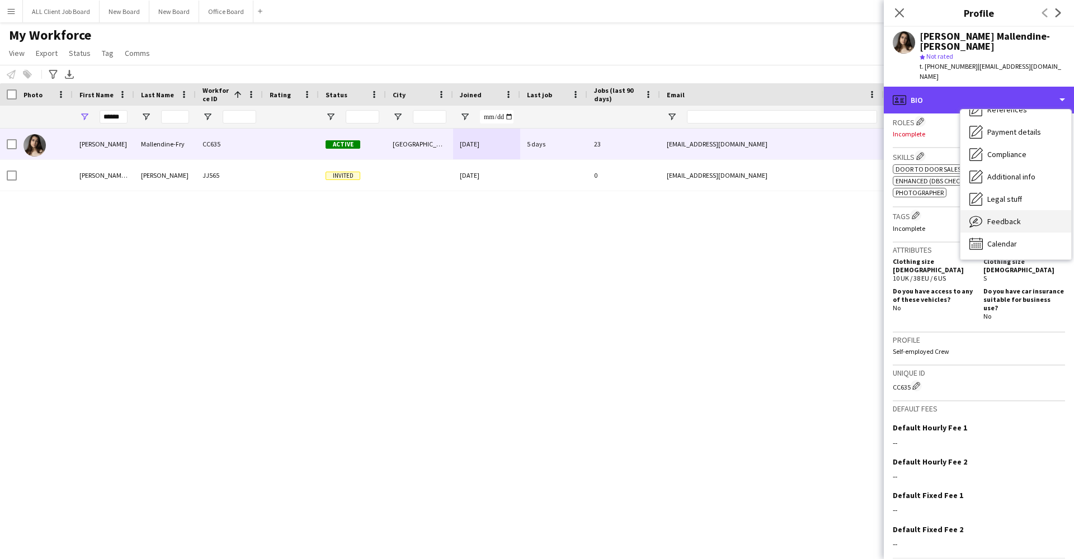
scroll to position [128, 0]
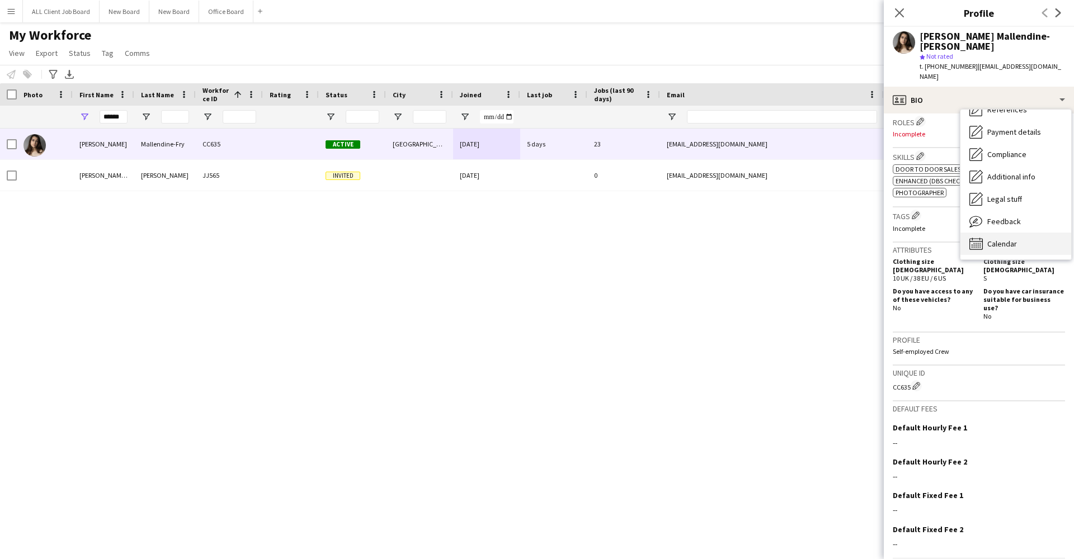
click at [1015, 239] on span "Calendar" at bounding box center [1002, 244] width 30 height 10
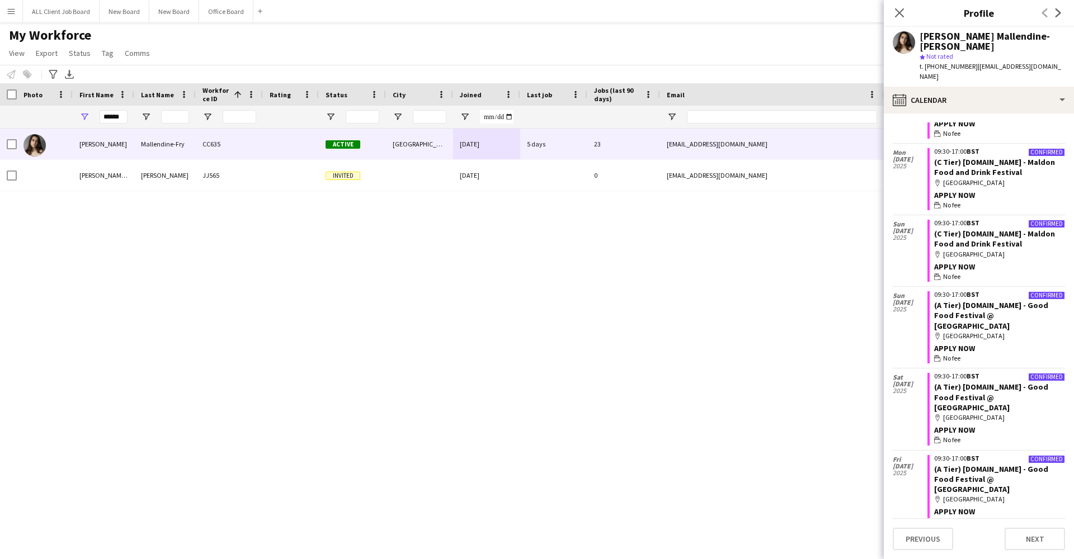
scroll to position [460, 0]
click at [970, 494] on div "map-marker Goodwood Racecourse" at bounding box center [999, 499] width 131 height 10
click at [969, 464] on link "(A Tier) [DOMAIN_NAME] - Good Food Festival @ [GEOGRAPHIC_DATA]" at bounding box center [991, 479] width 114 height 30
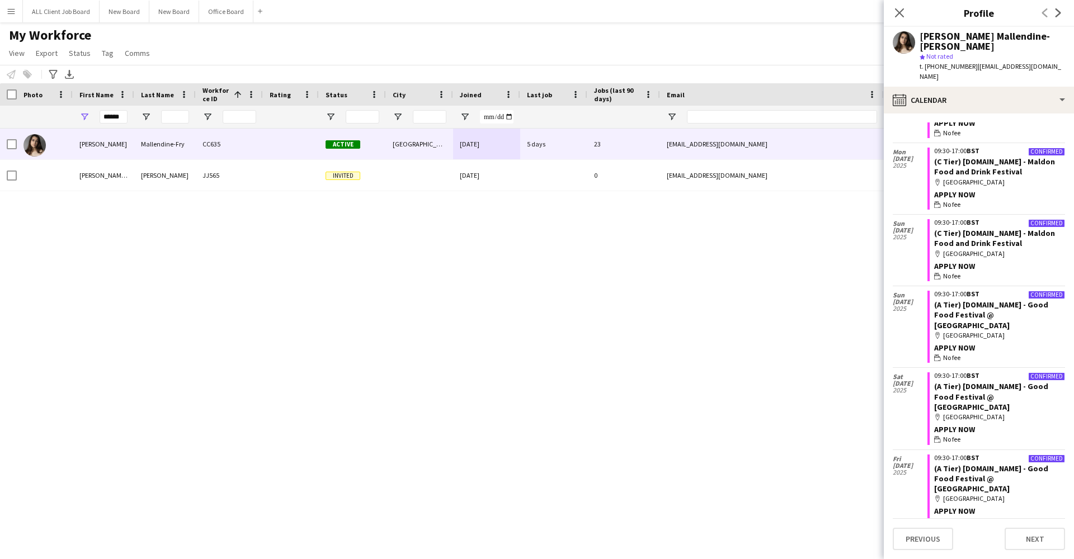
click at [577, 1] on app-navbar "Menu Boards Boards Boards All jobs Status Workforce Workforce My Workforce Recr…" at bounding box center [537, 11] width 1074 height 22
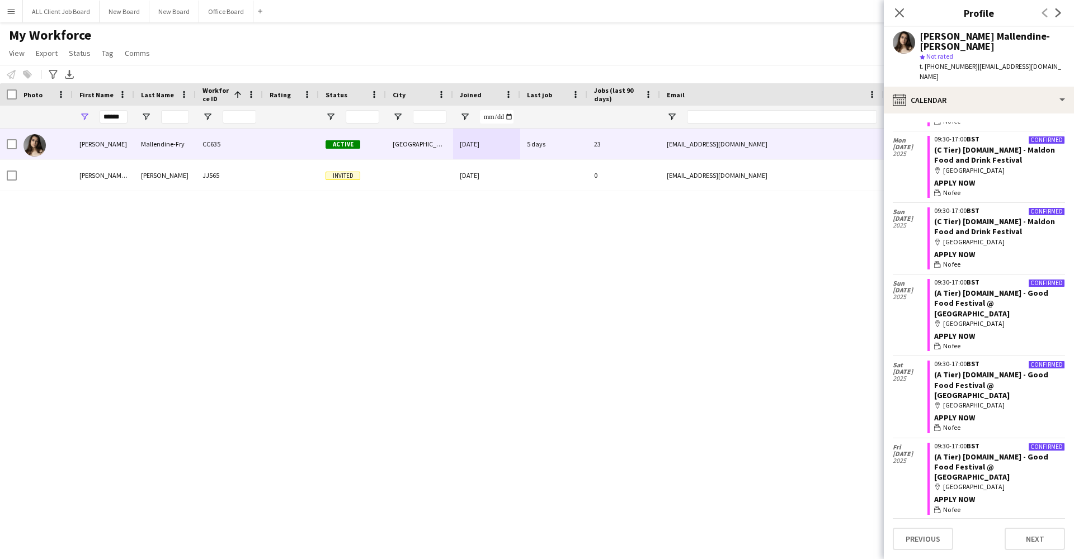
scroll to position [472, 0]
drag, startPoint x: 982, startPoint y: 258, endPoint x: 1000, endPoint y: 246, distance: 21.9
click at [1000, 279] on app-crew-calendar-job-card "Confirmed 09:30-17:00 BST (A Tier) Tails.com - Good Food Festival @ Goodwood ma…" at bounding box center [996, 315] width 138 height 72
copy link "Good Food Festival @ Goodwood"
click at [147, 277] on div "Sophia Mallendine-Fry CC635 Active Dagenham 18-06-2024 5 days 23 sophiamfrynph@…" at bounding box center [520, 334] width 1040 height 411
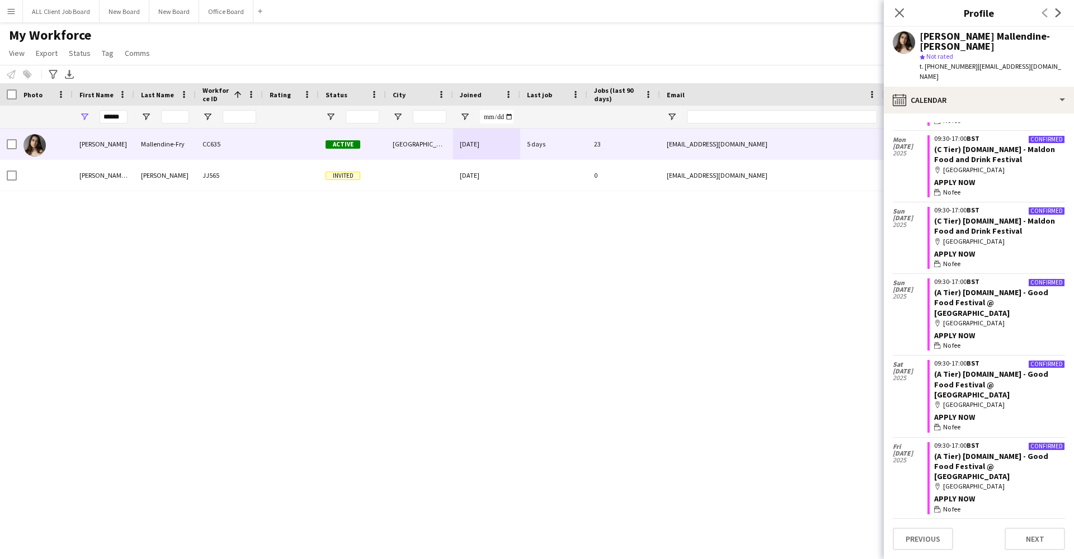
click at [368, 274] on div "Sophia Mallendine-Fry CC635 Active Dagenham 18-06-2024 5 days 23 sophiamfrynph@…" at bounding box center [520, 334] width 1040 height 411
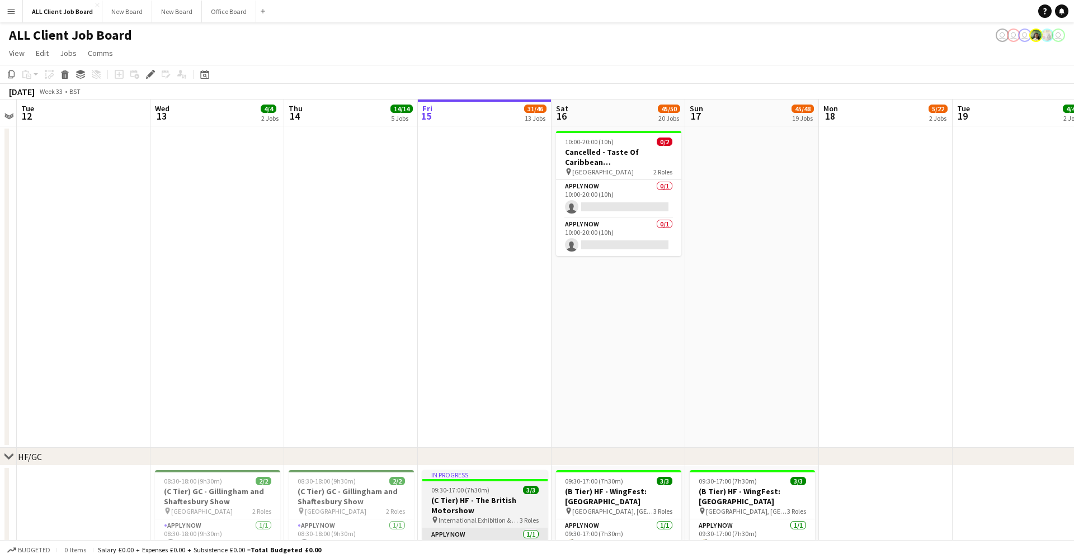
scroll to position [165, 0]
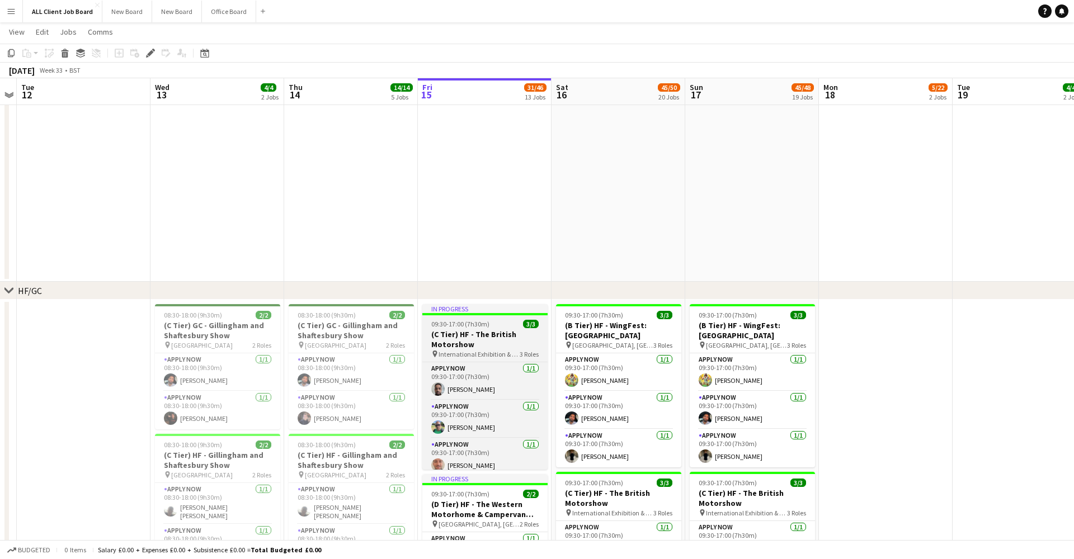
click at [443, 353] on span "International Exhibition & Conference Centre" at bounding box center [478, 354] width 81 height 8
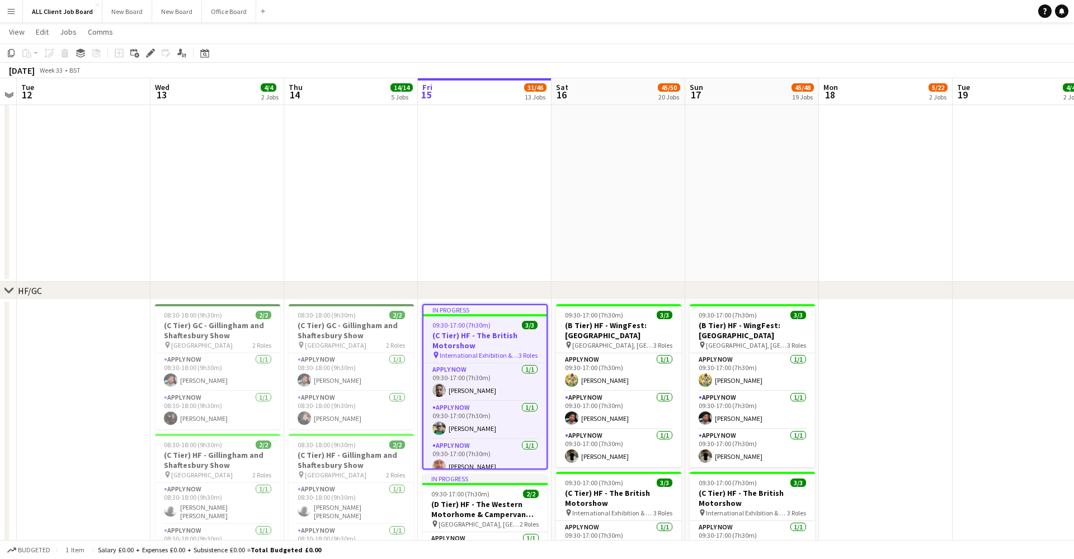
click at [443, 357] on span "International Exhibition & Conference Centre" at bounding box center [479, 355] width 79 height 8
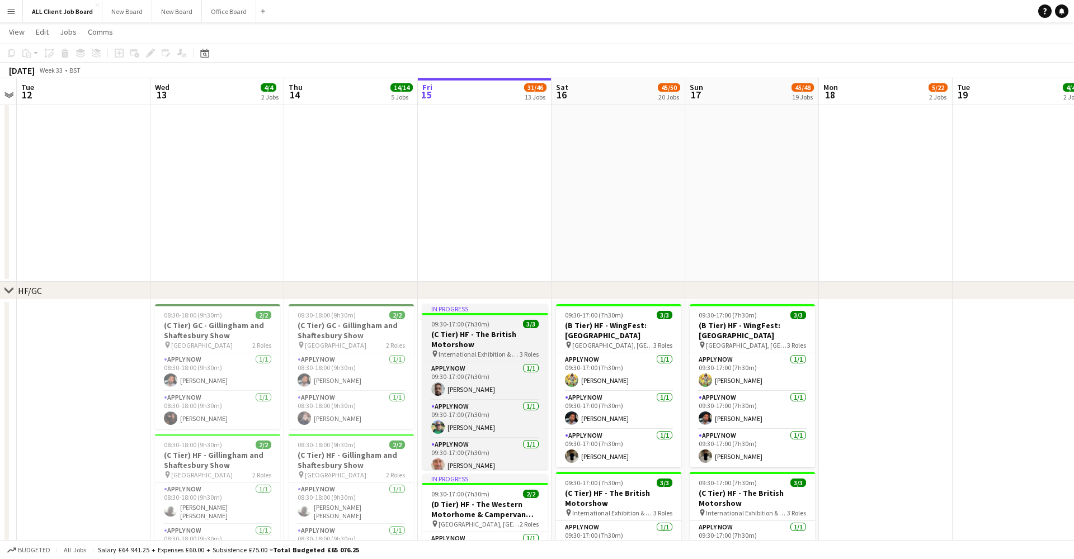
click at [440, 357] on span "International Exhibition & Conference Centre" at bounding box center [478, 354] width 81 height 8
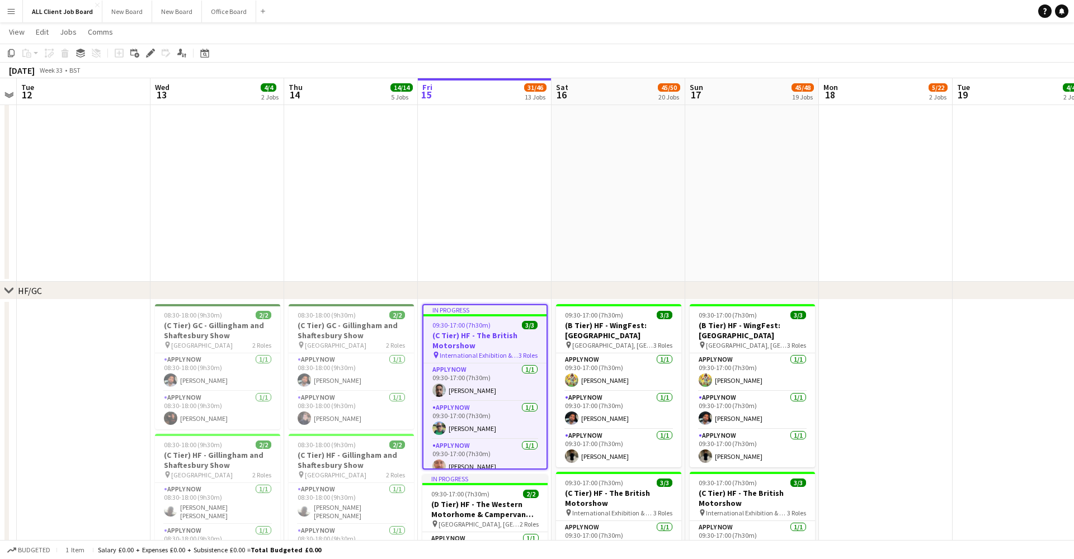
click at [494, 342] on h3 "(C Tier) HF - The British Motorshow" at bounding box center [484, 341] width 123 height 20
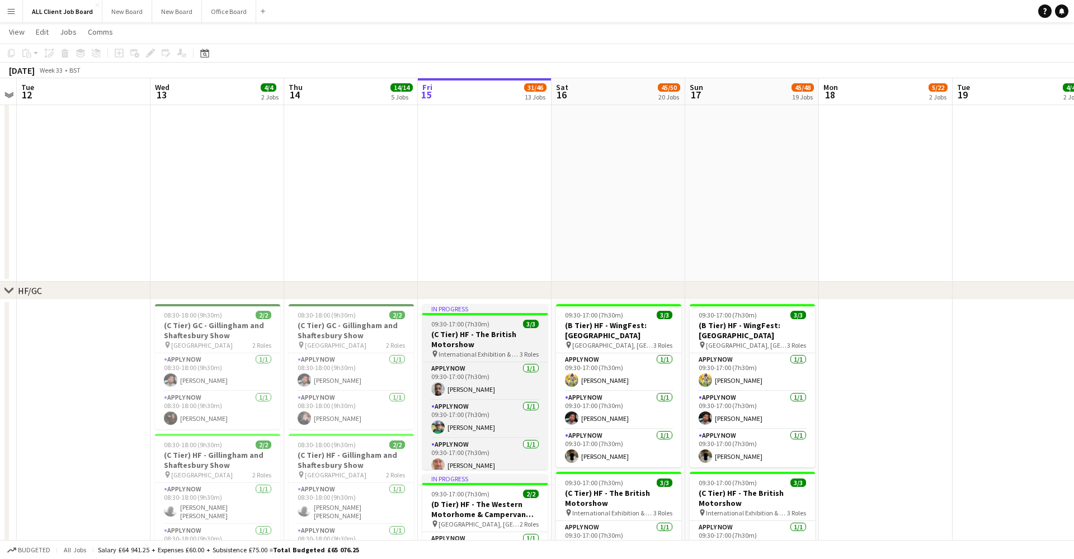
click at [494, 342] on h3 "(C Tier) HF - The British Motorshow" at bounding box center [484, 339] width 125 height 20
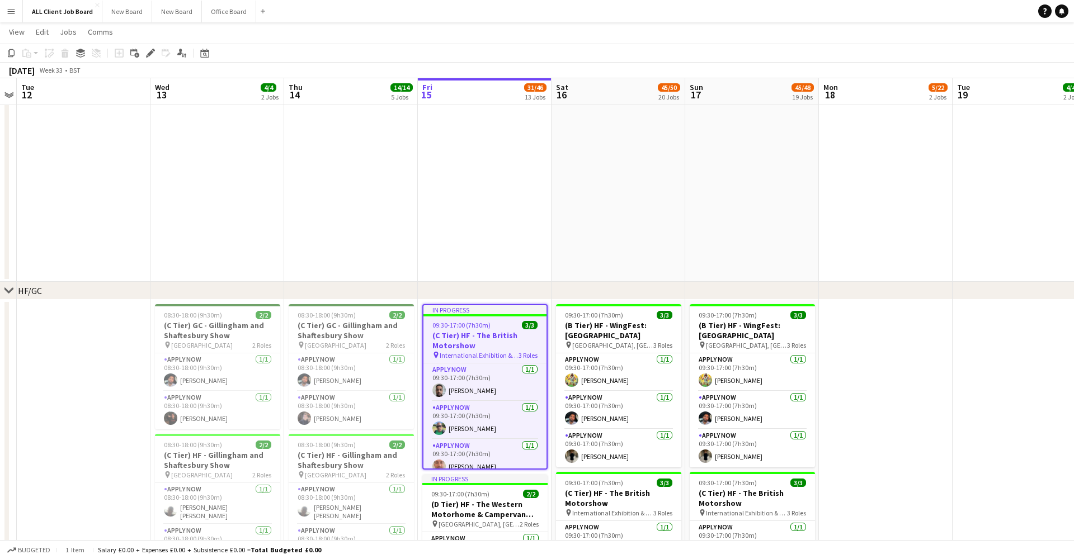
click at [493, 359] on span "International Exhibition & Conference Centre" at bounding box center [479, 355] width 79 height 8
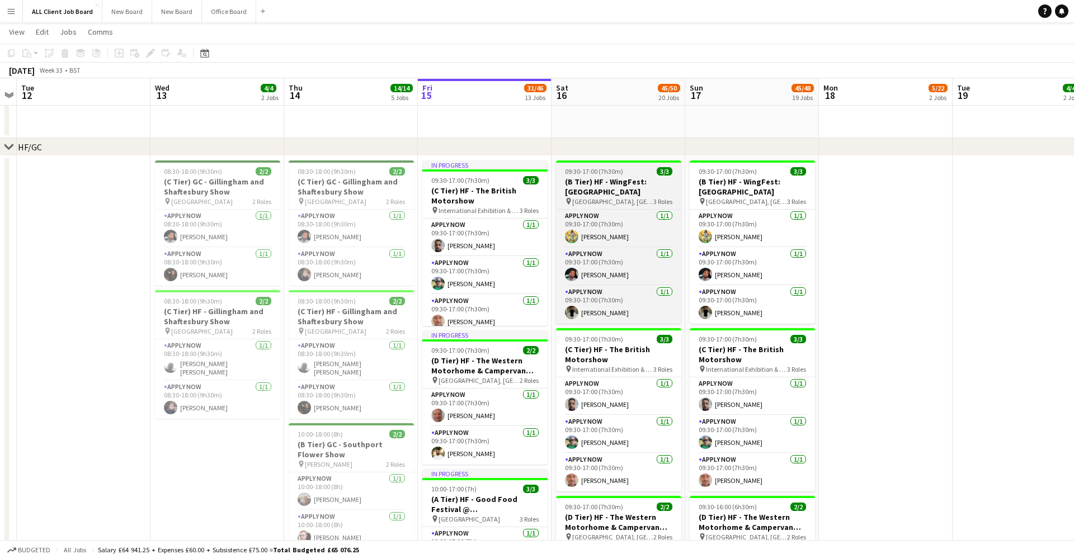
scroll to position [309, 0]
